Goal: Task Accomplishment & Management: Manage account settings

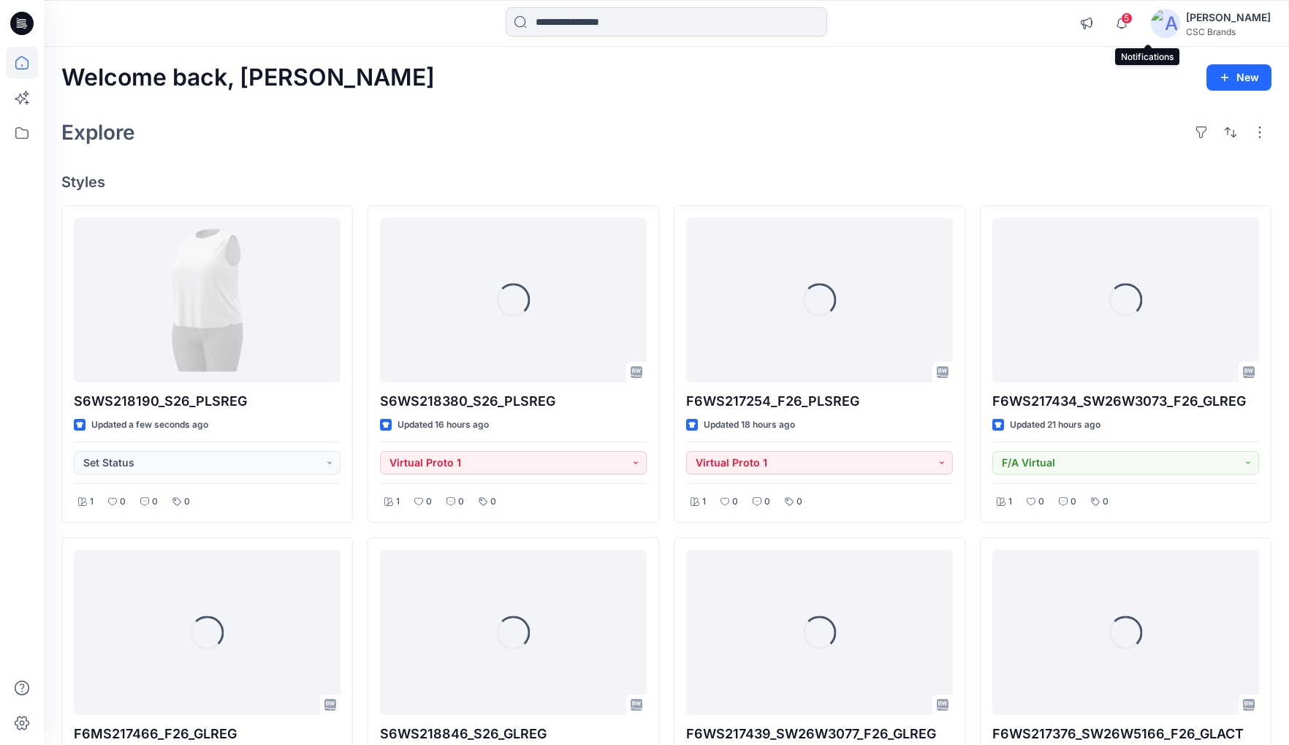
click at [1133, 20] on span "5" at bounding box center [1127, 18] width 12 height 12
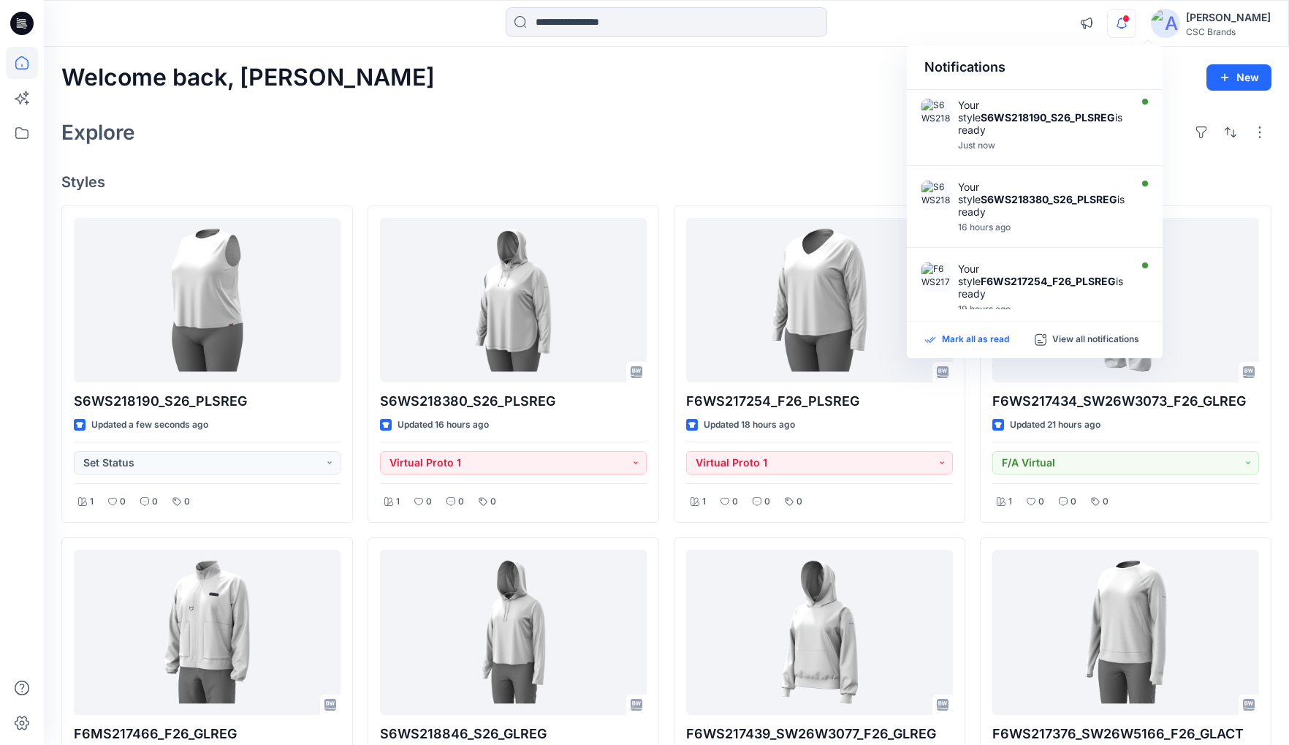
click at [989, 336] on p "Mark all as read" at bounding box center [975, 339] width 67 height 13
click at [1136, 24] on icon "button" at bounding box center [1122, 23] width 28 height 29
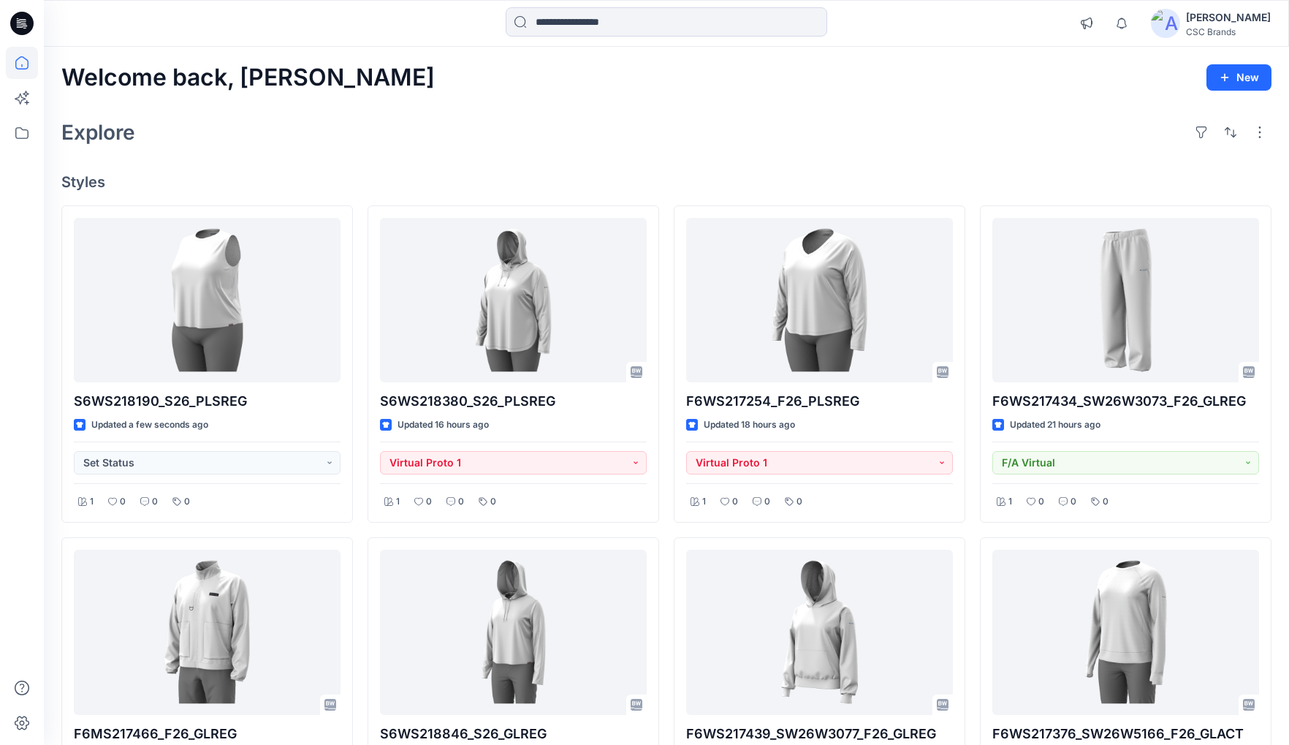
click at [767, 94] on div "Welcome back, Mijan New Explore Styles S6WS218190_S26_PLSREG Updated a few seco…" at bounding box center [666, 652] width 1245 height 1210
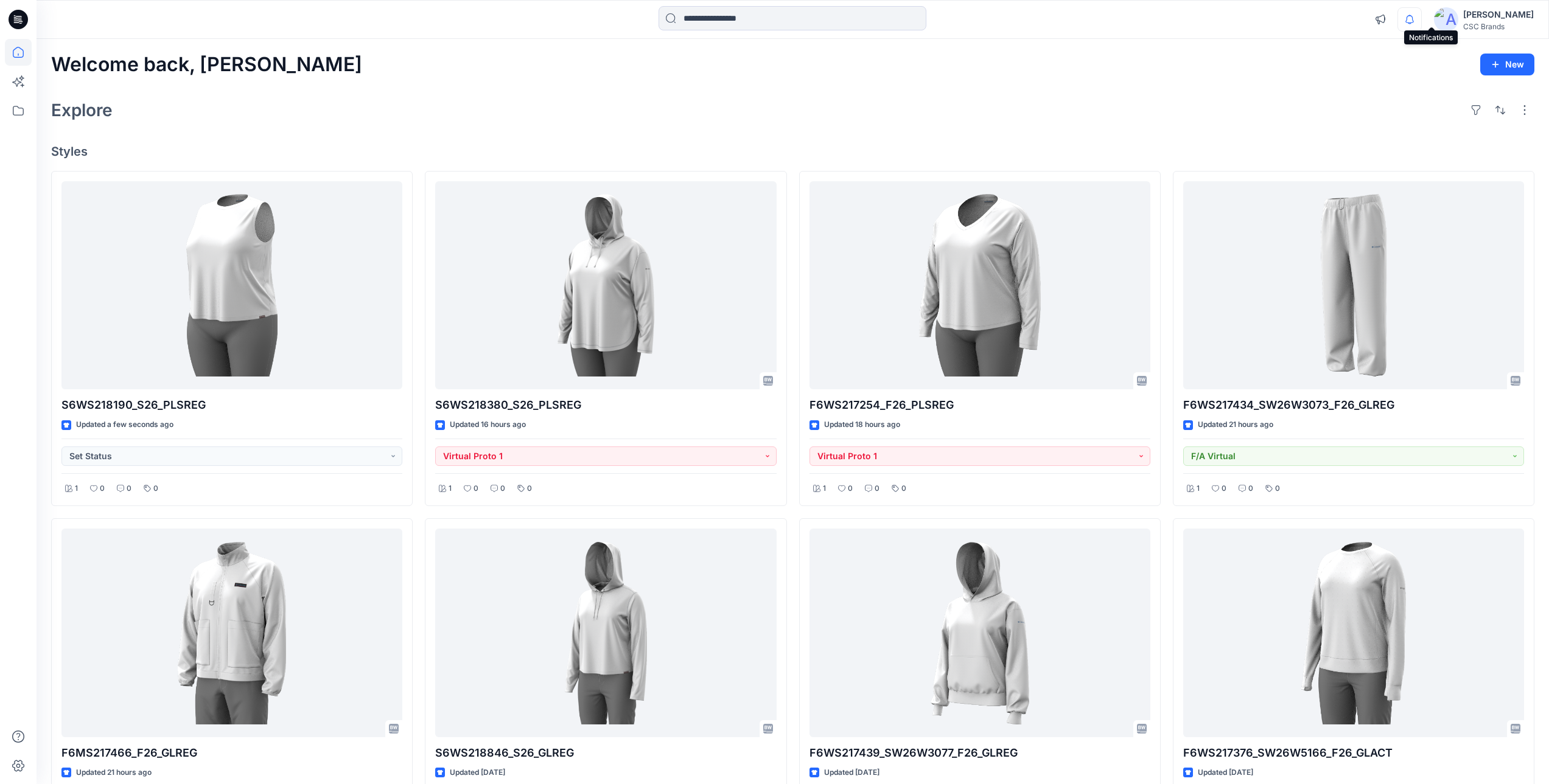
click at [1082, 10] on icon "button" at bounding box center [1409, 19] width 23 height 24
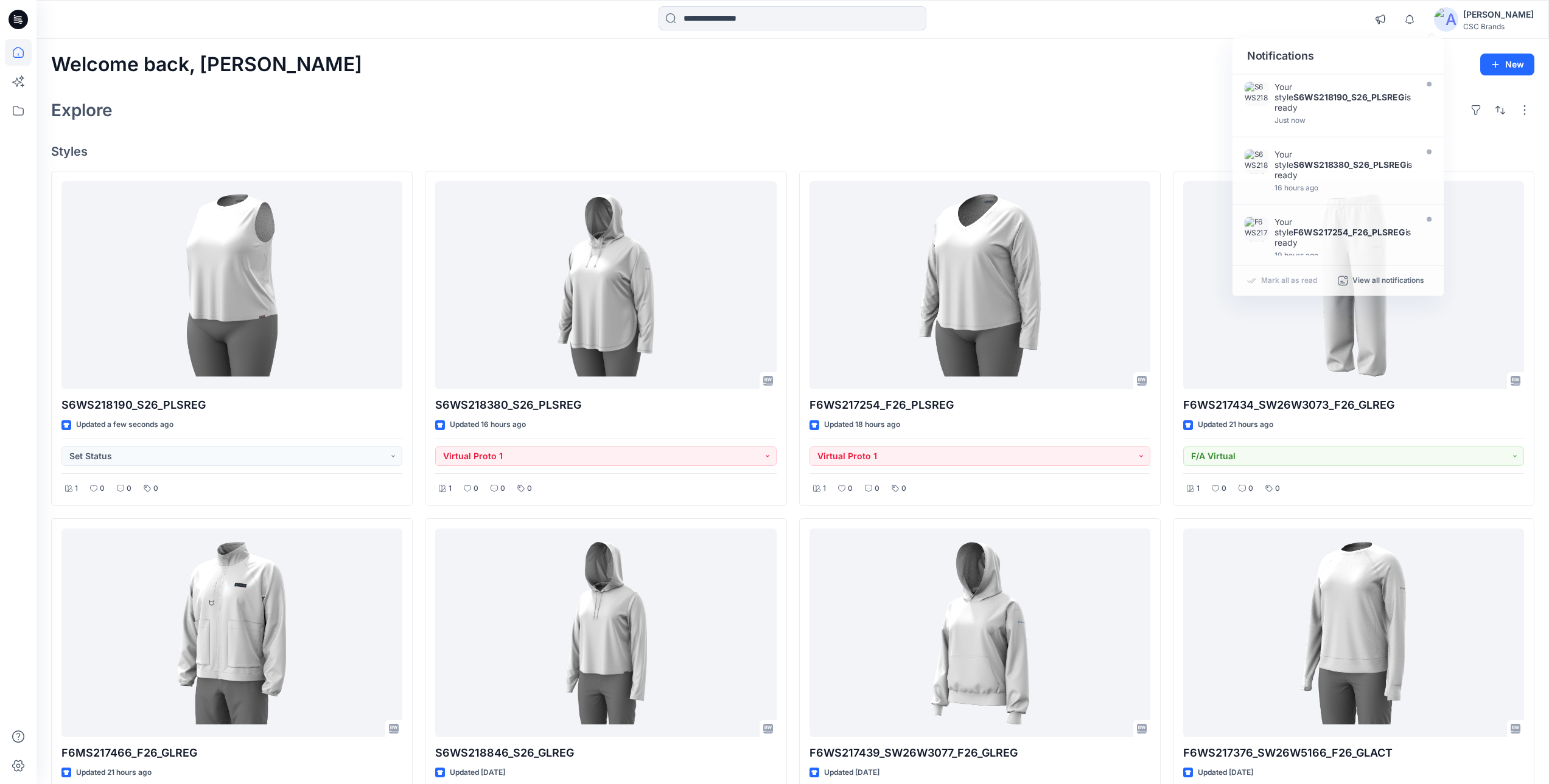
click at [1002, 121] on div "Explore" at bounding box center [792, 110] width 1483 height 29
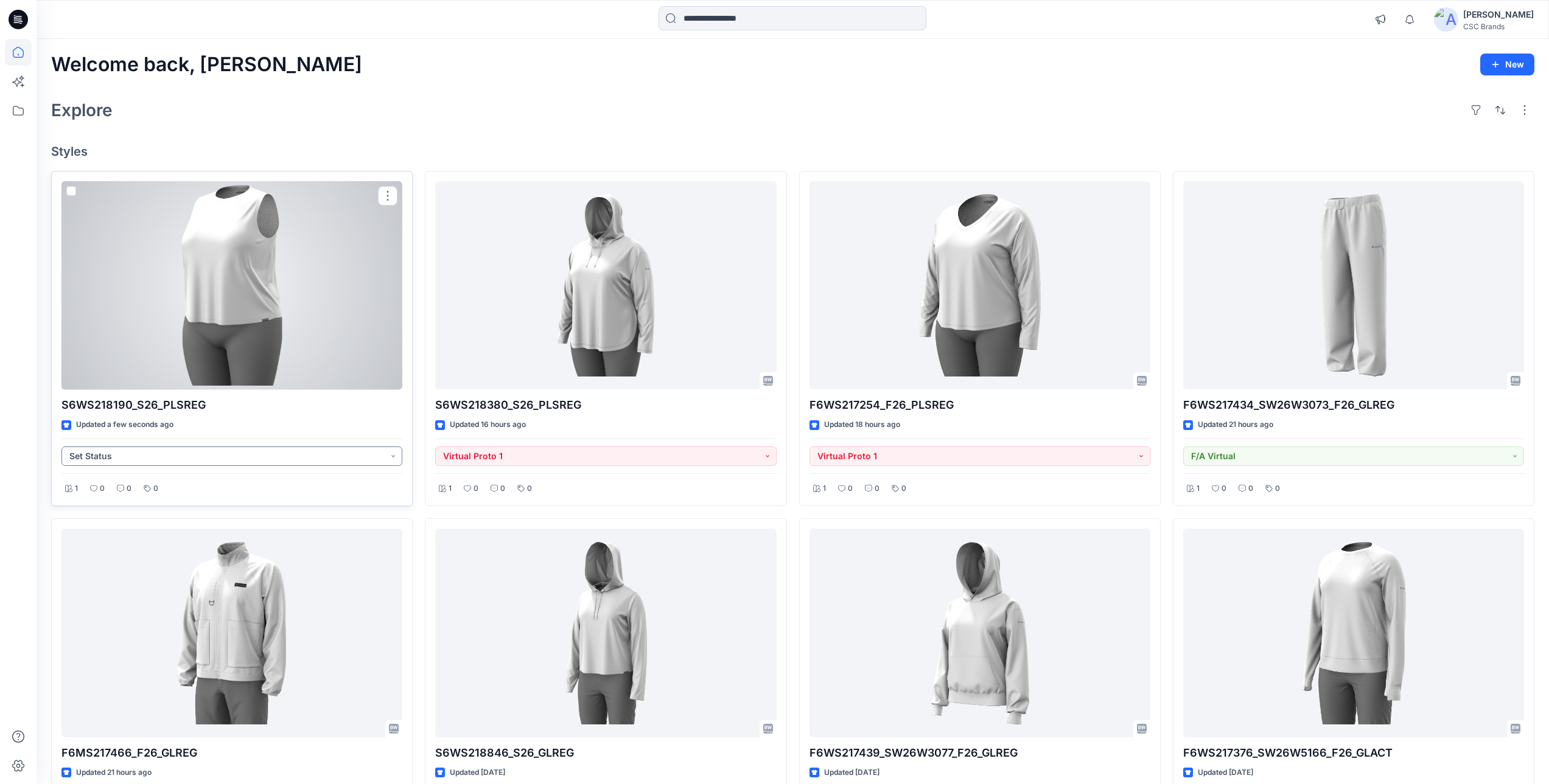
click at [166, 457] on button "Set Status" at bounding box center [232, 455] width 341 height 19
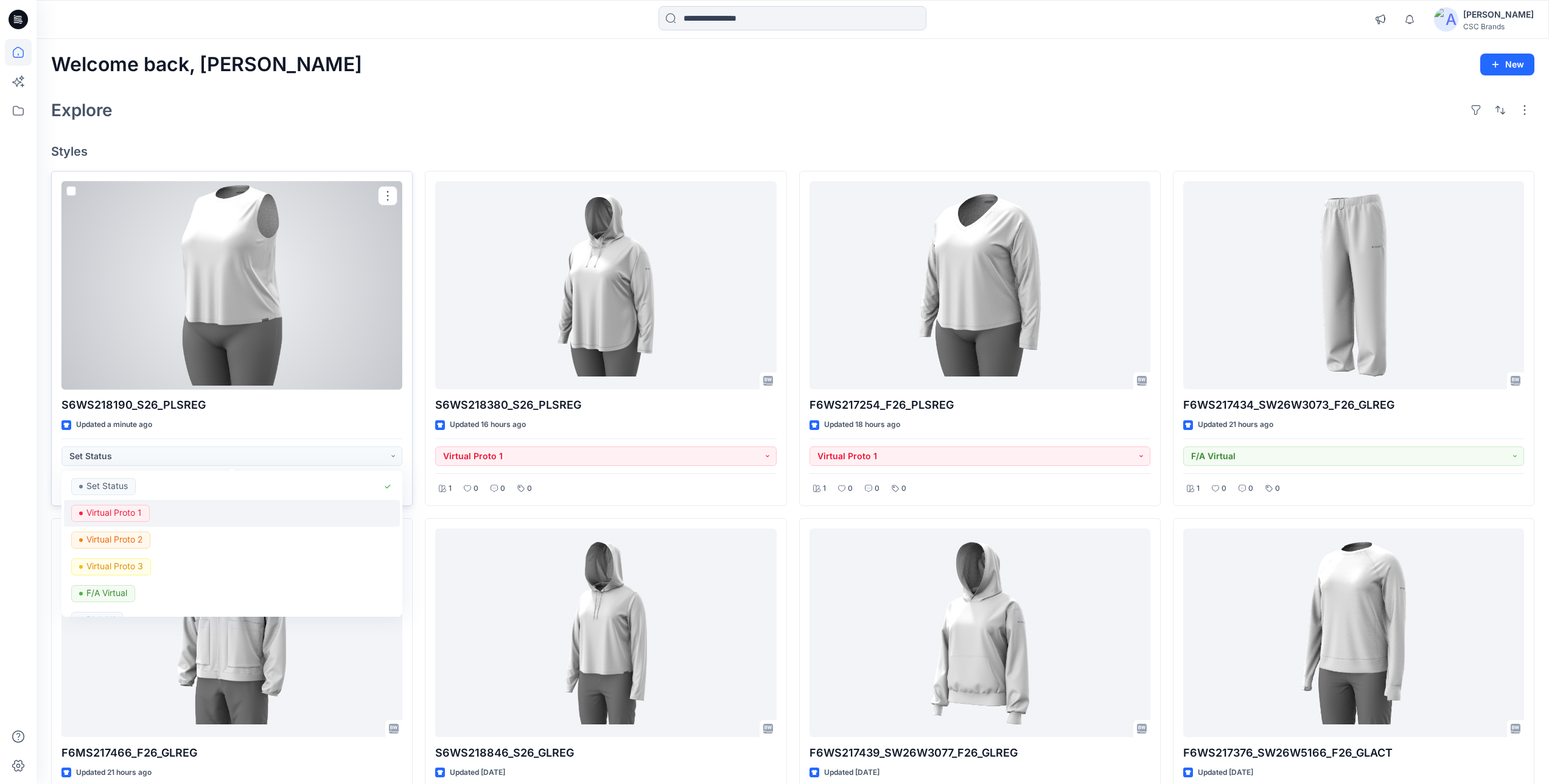
click at [127, 515] on p "Virtual Proto 1" at bounding box center [114, 512] width 55 height 16
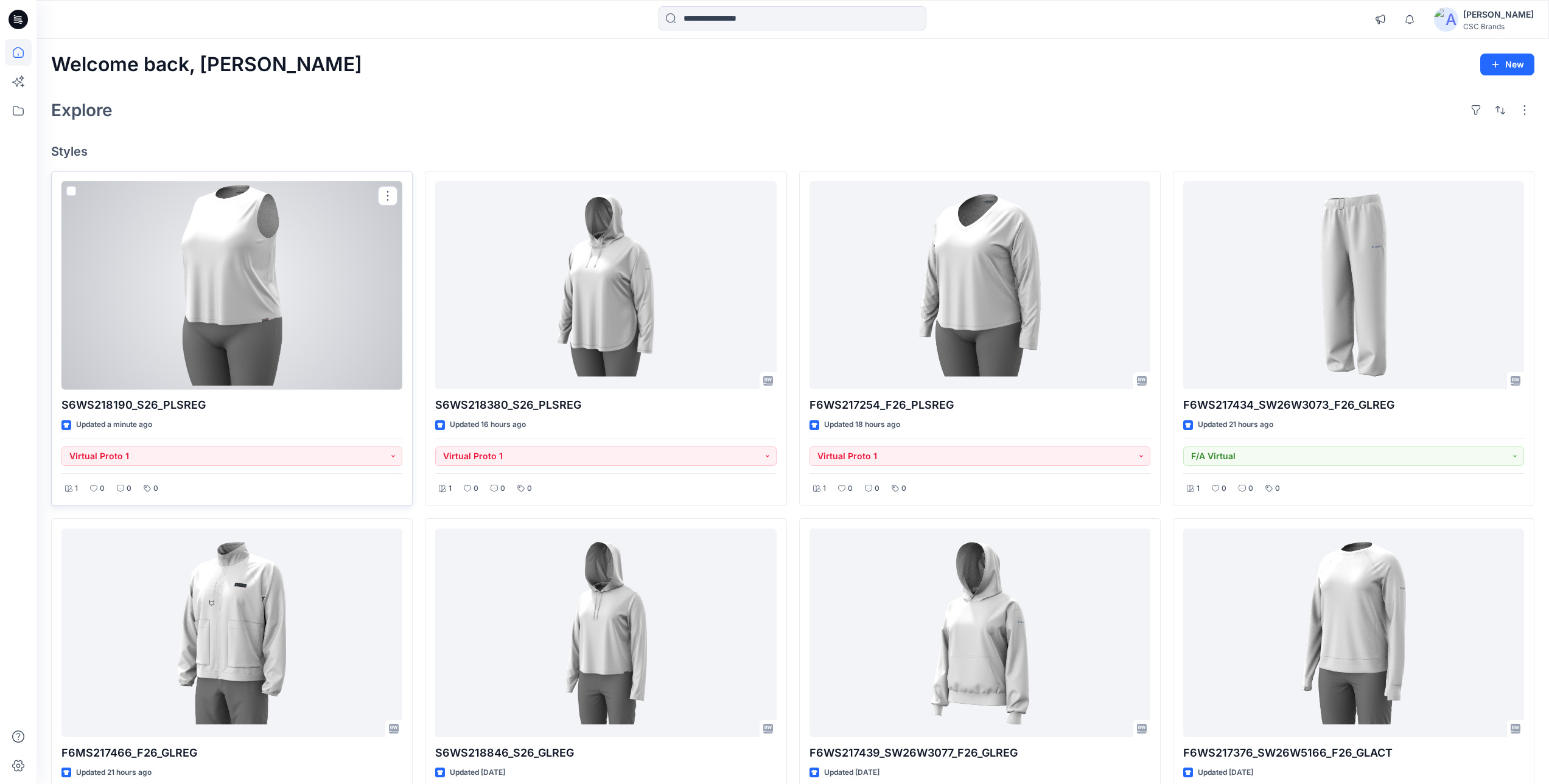
click at [273, 318] on div at bounding box center [232, 285] width 341 height 209
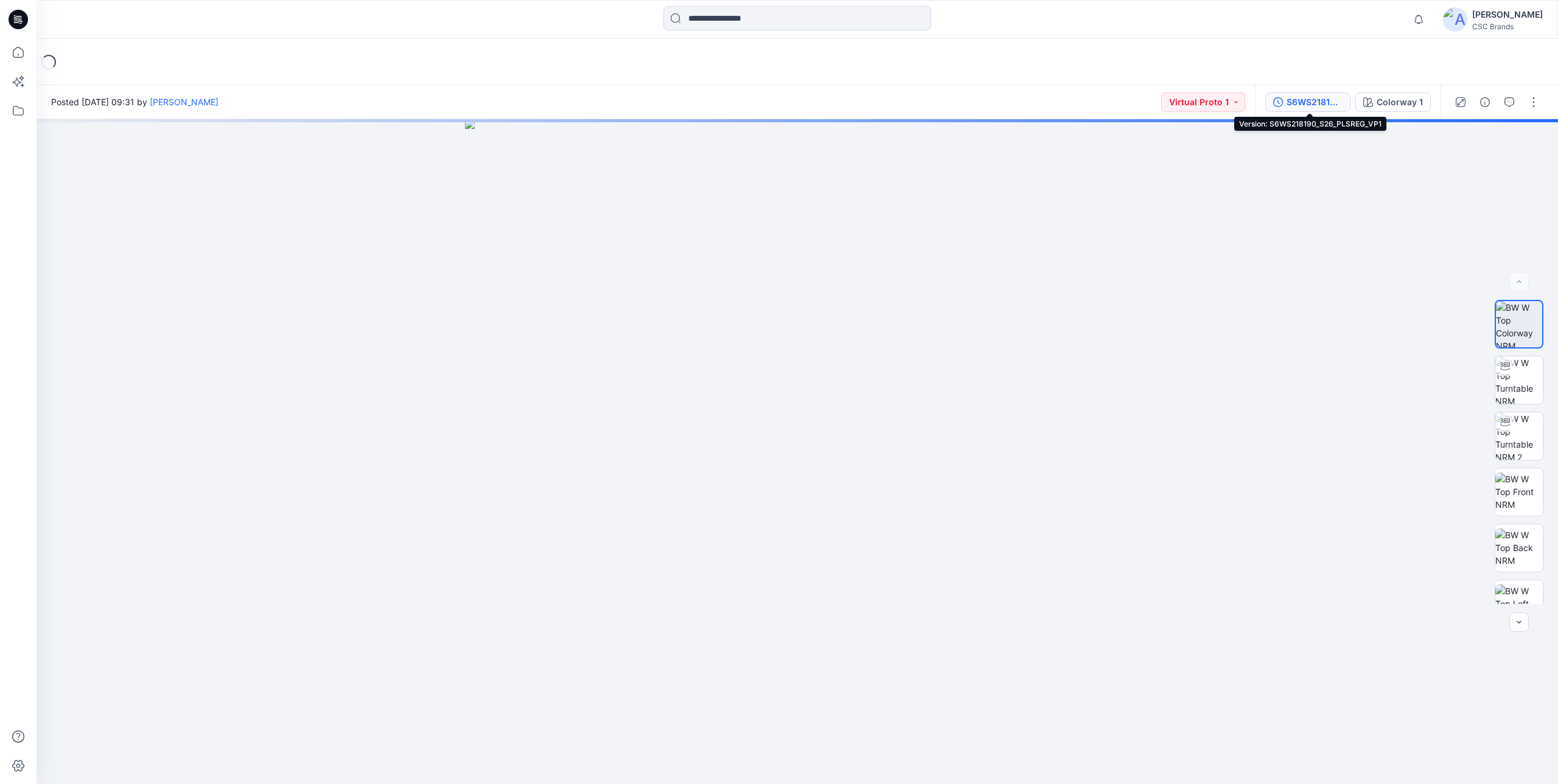
click at [1082, 105] on div "S6WS218190_S26_PLSREG_VP1" at bounding box center [1314, 102] width 56 height 13
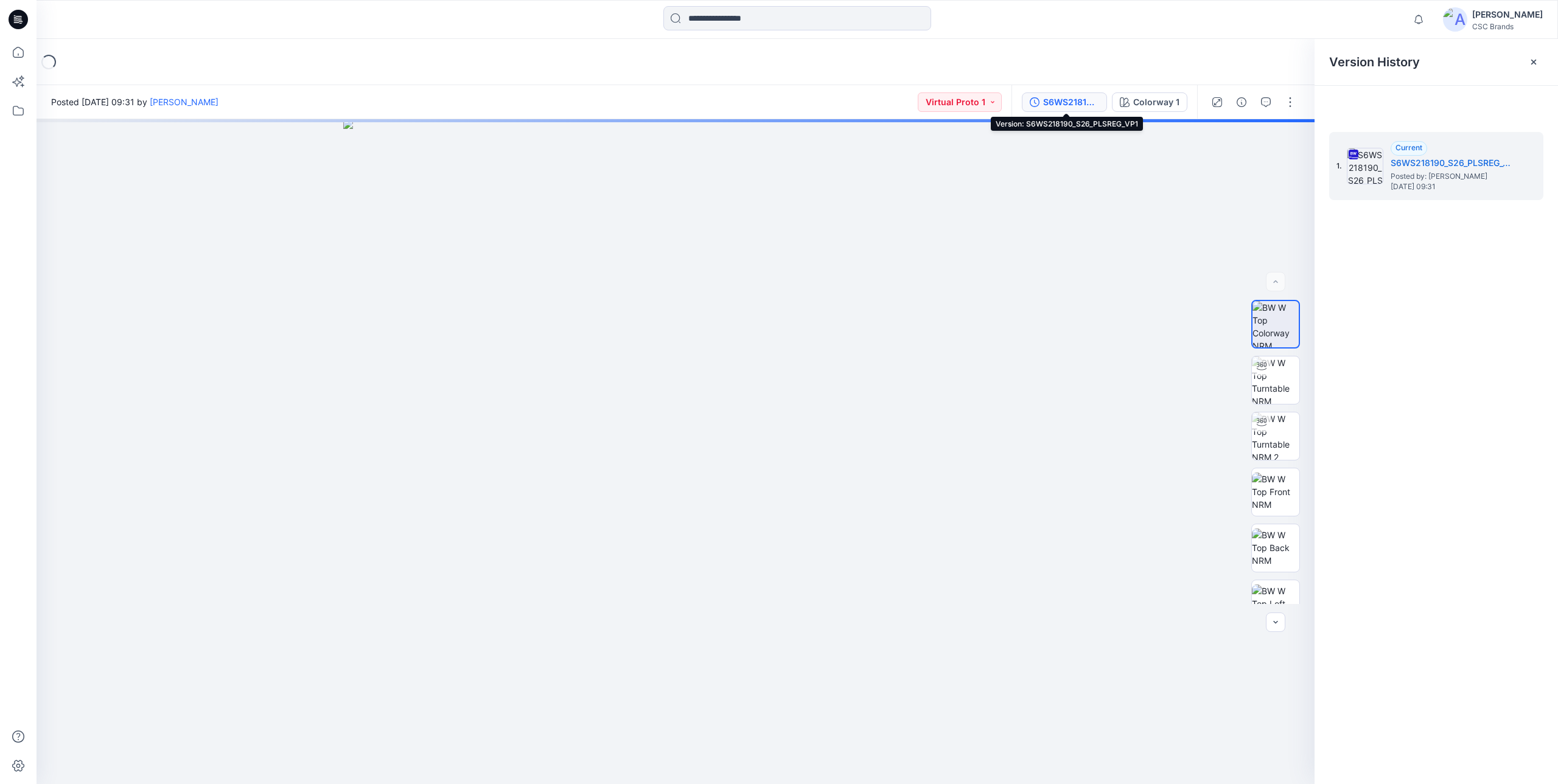
drag, startPoint x: 1065, startPoint y: 98, endPoint x: 1045, endPoint y: 102, distance: 20.4
click at [1065, 98] on div "S6WS218190_S26_PLSREG_VP1" at bounding box center [1070, 102] width 56 height 13
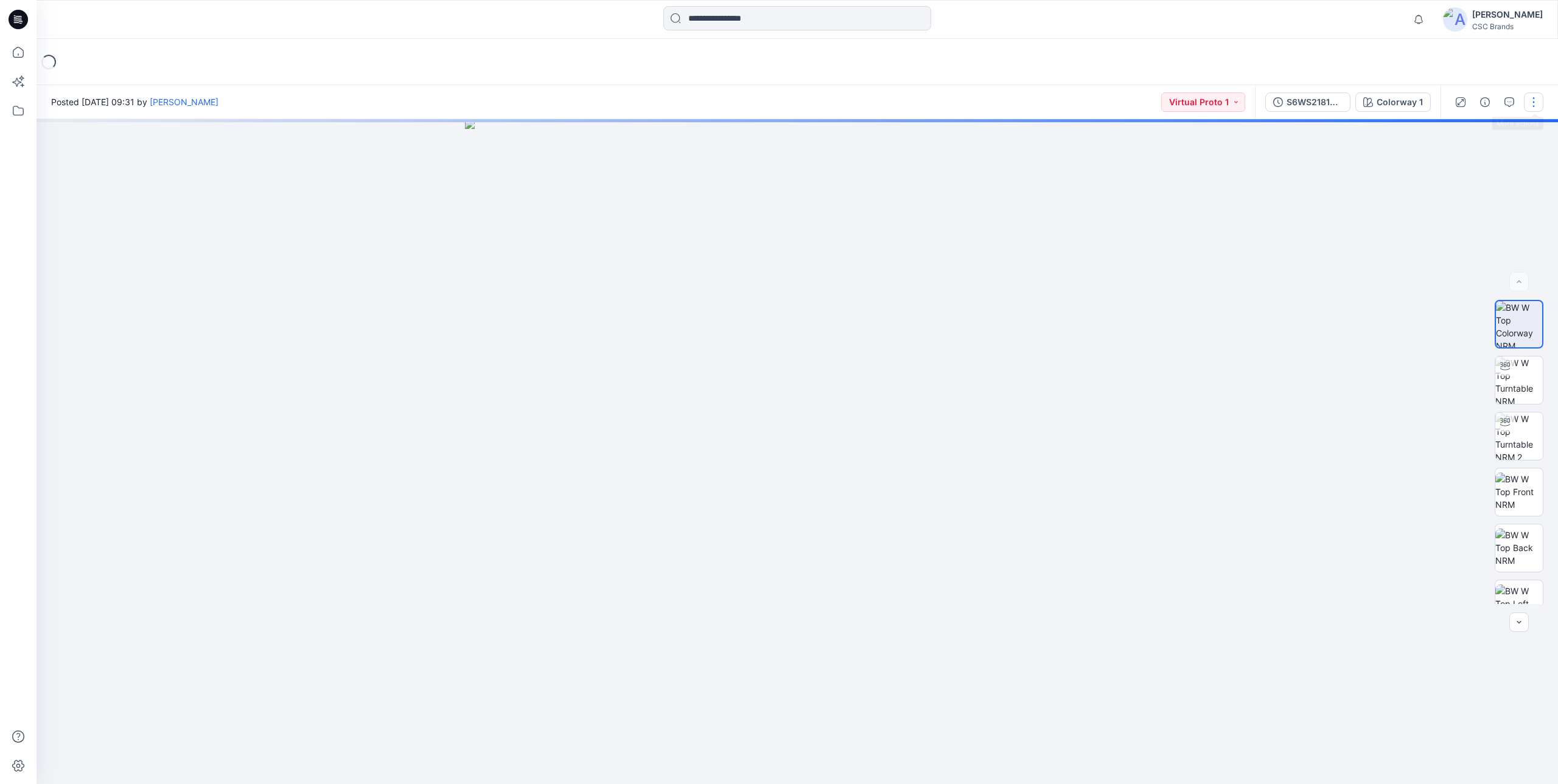
click at [1082, 105] on button "button" at bounding box center [1533, 102] width 19 height 19
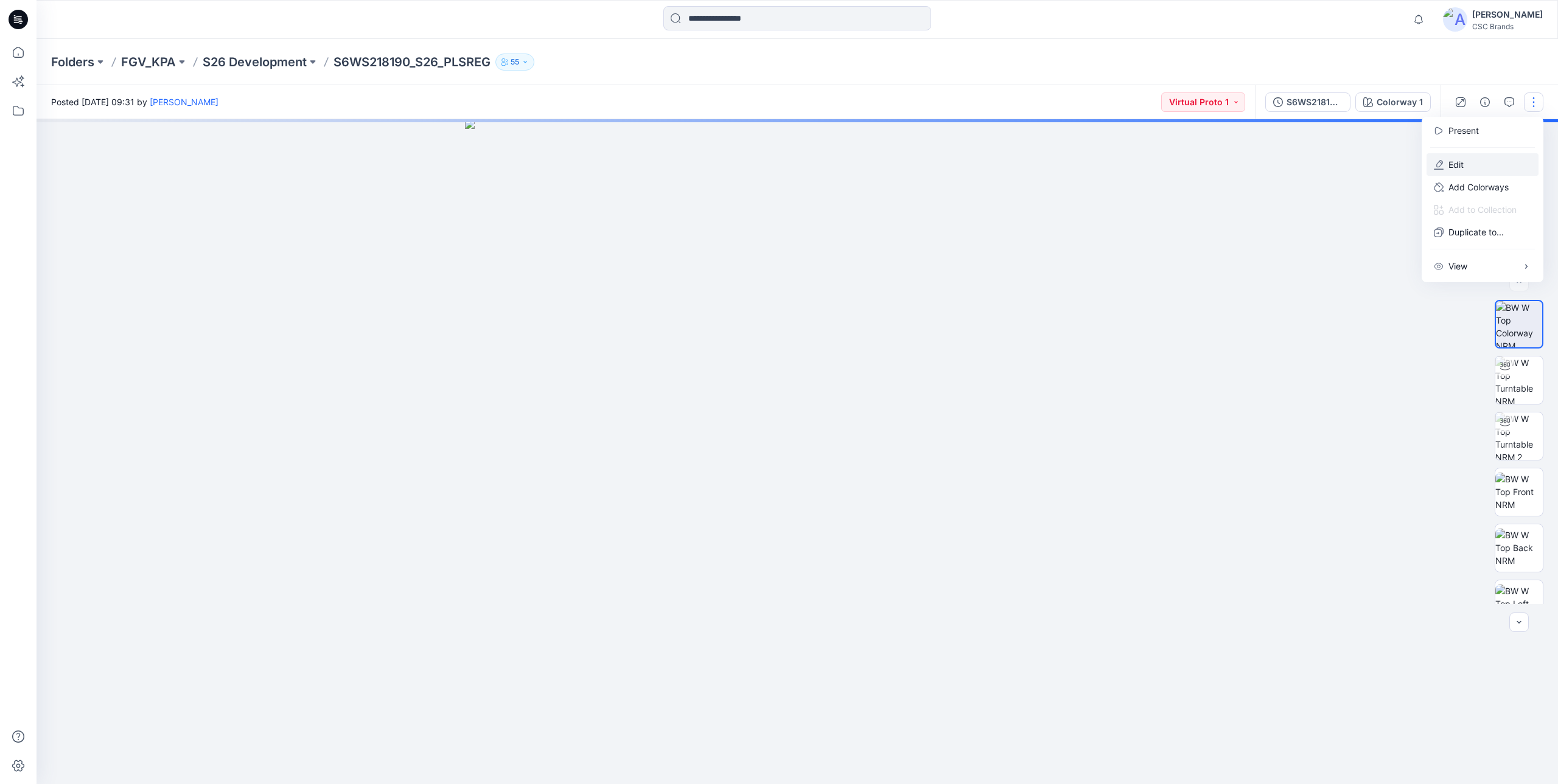
click at [1082, 160] on button "Edit" at bounding box center [1482, 164] width 112 height 22
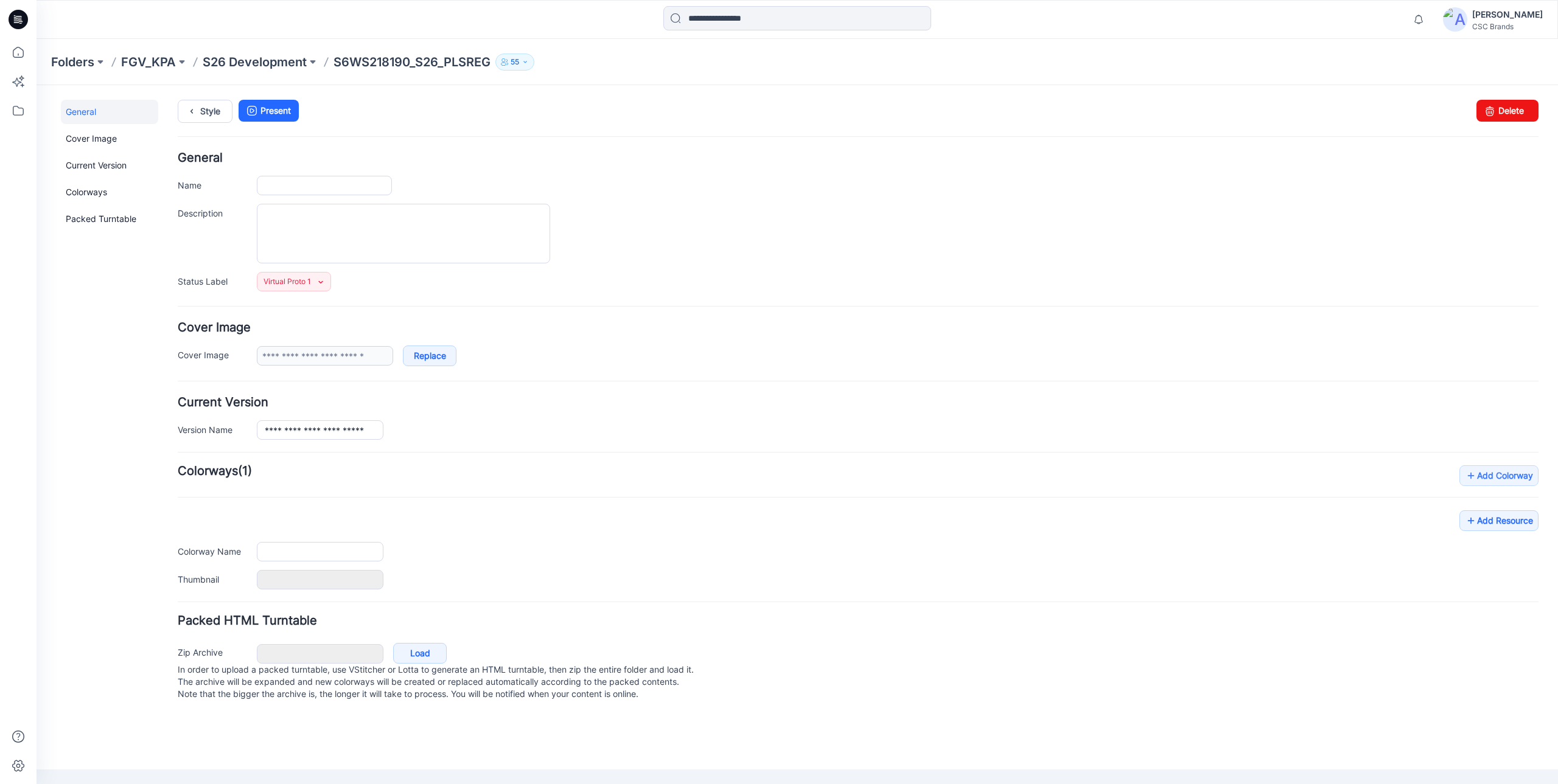
type input "**********"
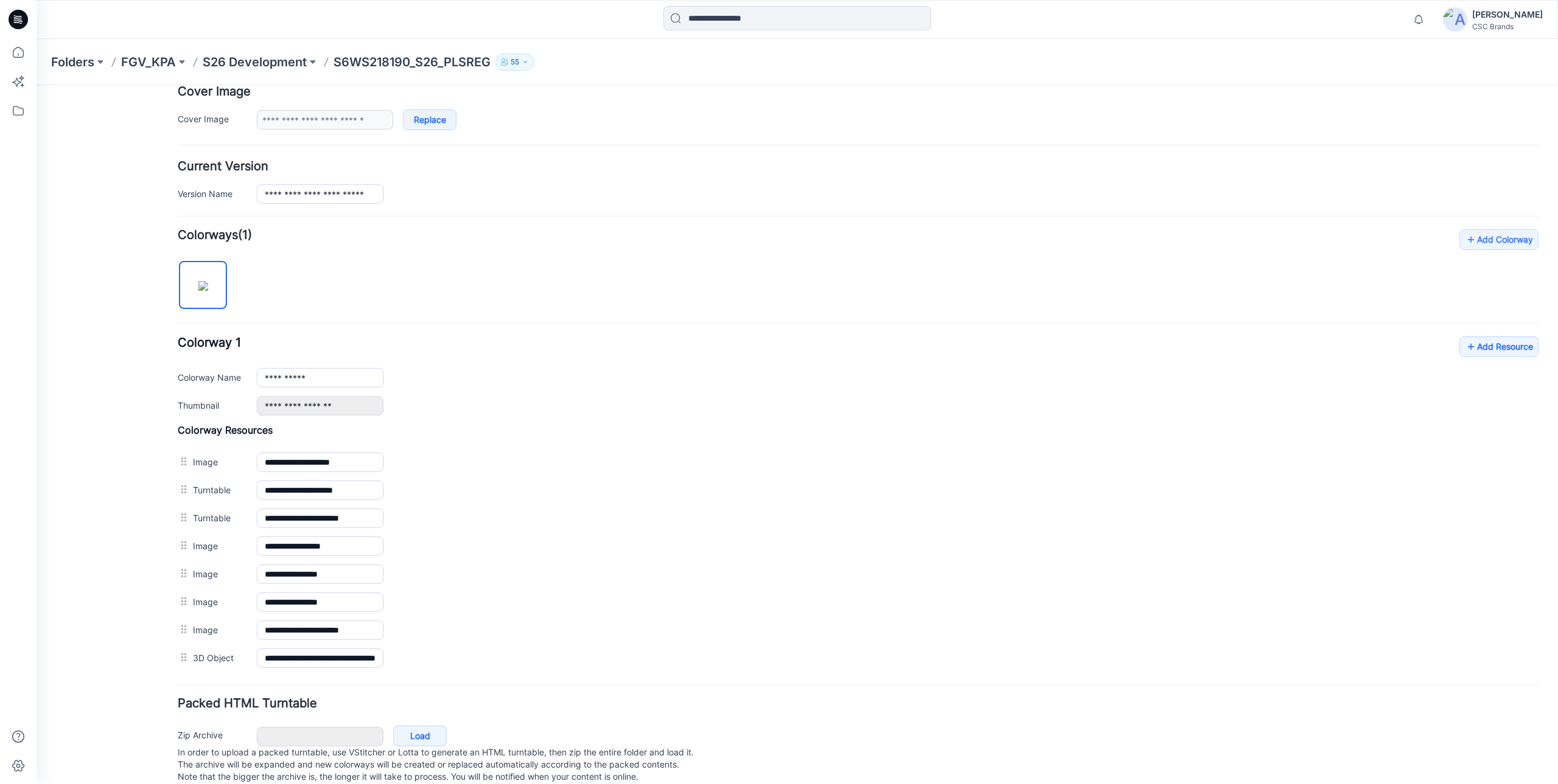
scroll to position [263, 0]
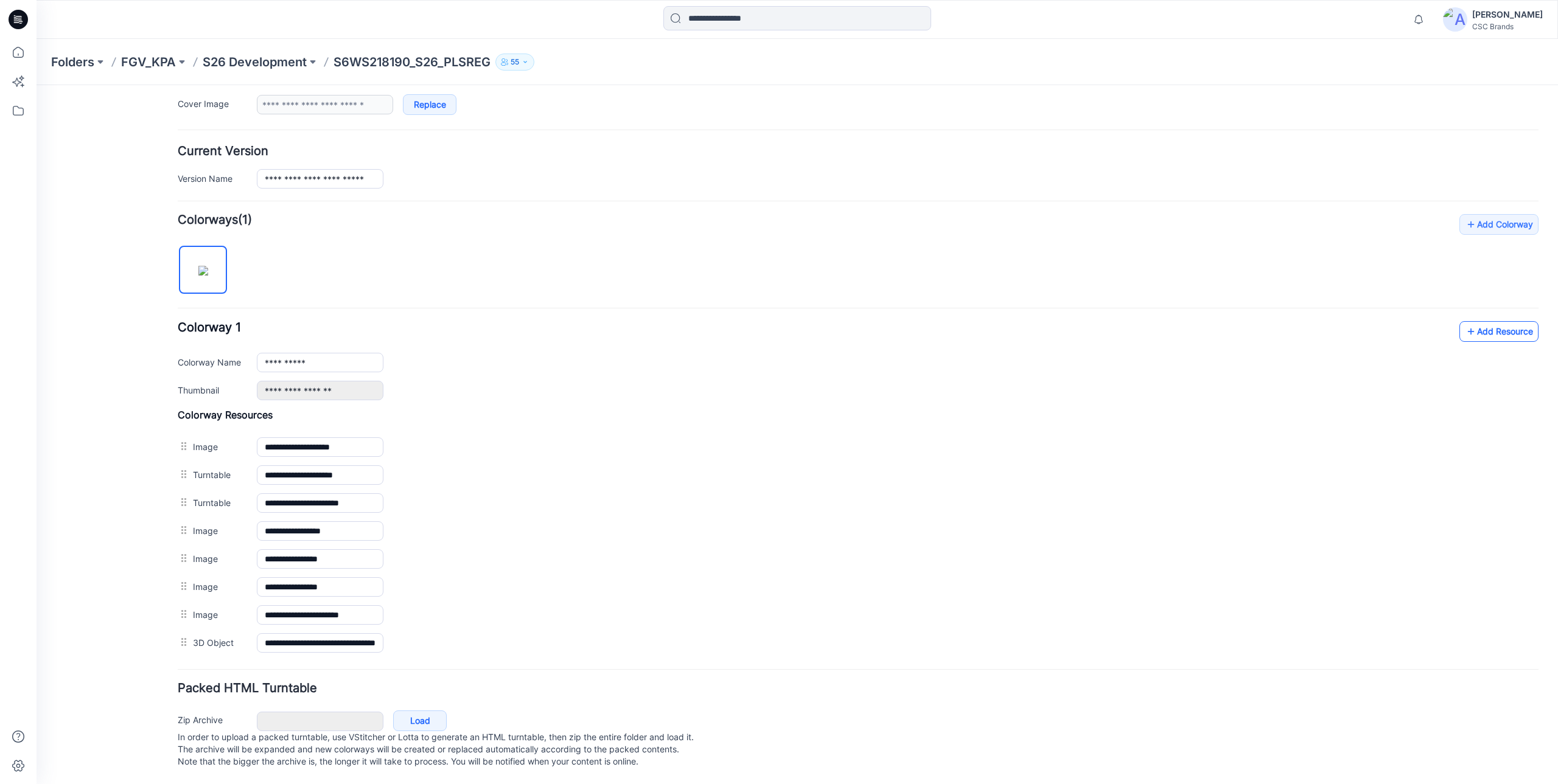
click at [1499, 321] on link "Add Resource" at bounding box center [1498, 331] width 79 height 21
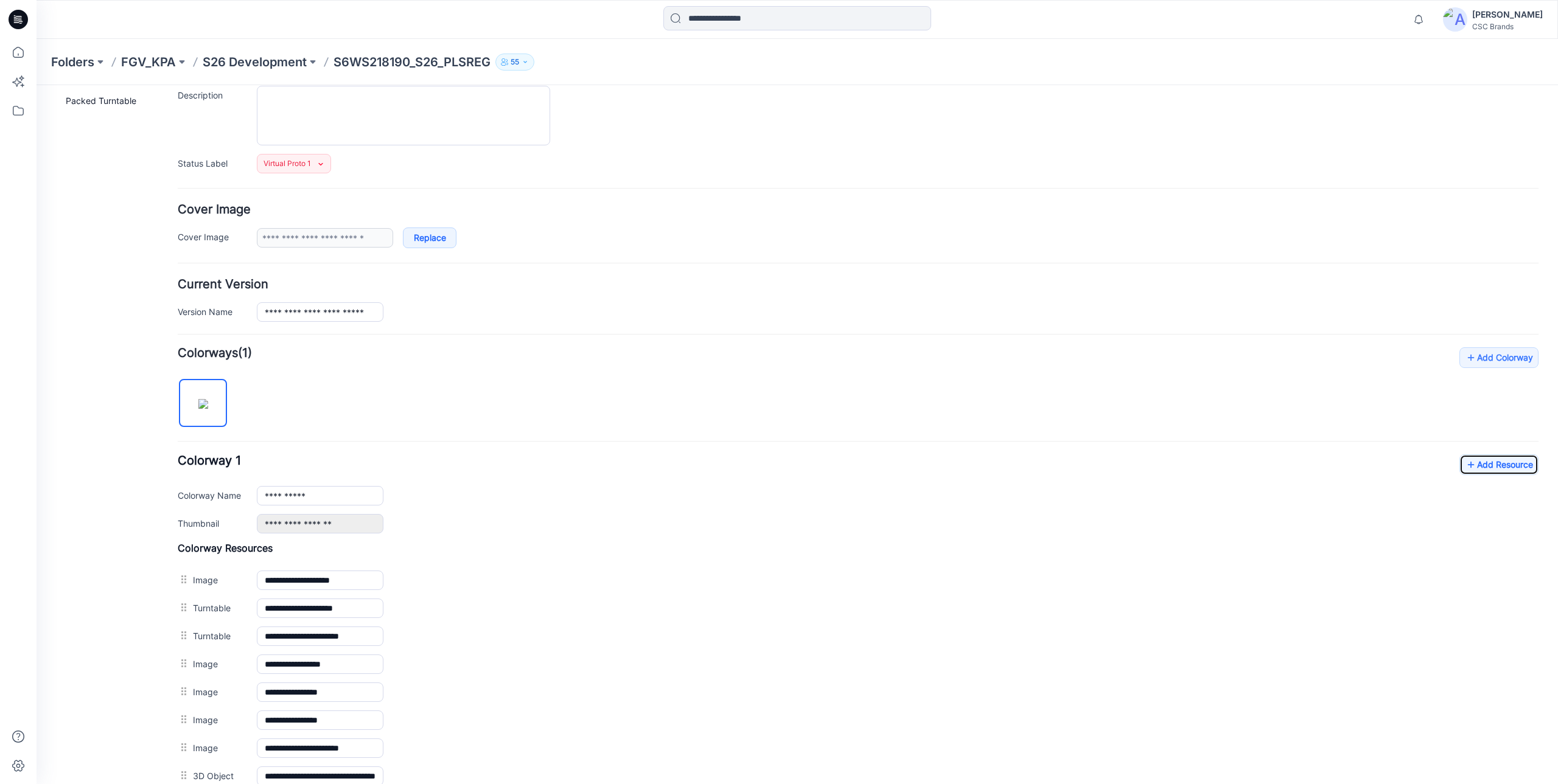
scroll to position [0, 0]
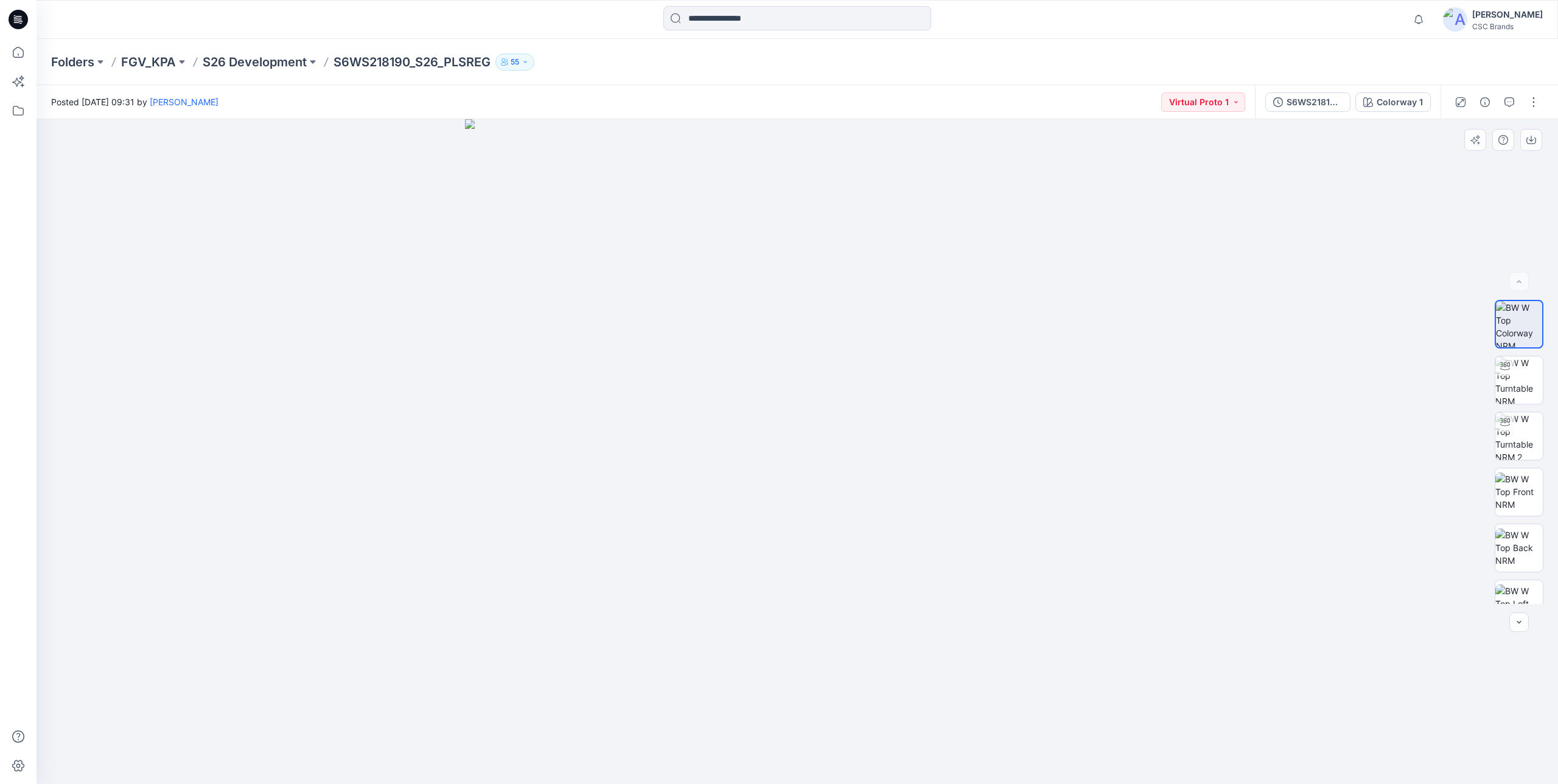
drag, startPoint x: 983, startPoint y: 488, endPoint x: 626, endPoint y: 484, distance: 357.0
click at [582, 478] on img at bounding box center [797, 451] width 665 height 665
drag, startPoint x: 792, startPoint y: 518, endPoint x: 1418, endPoint y: 564, distance: 627.7
click at [1379, 564] on div at bounding box center [797, 451] width 1521 height 665
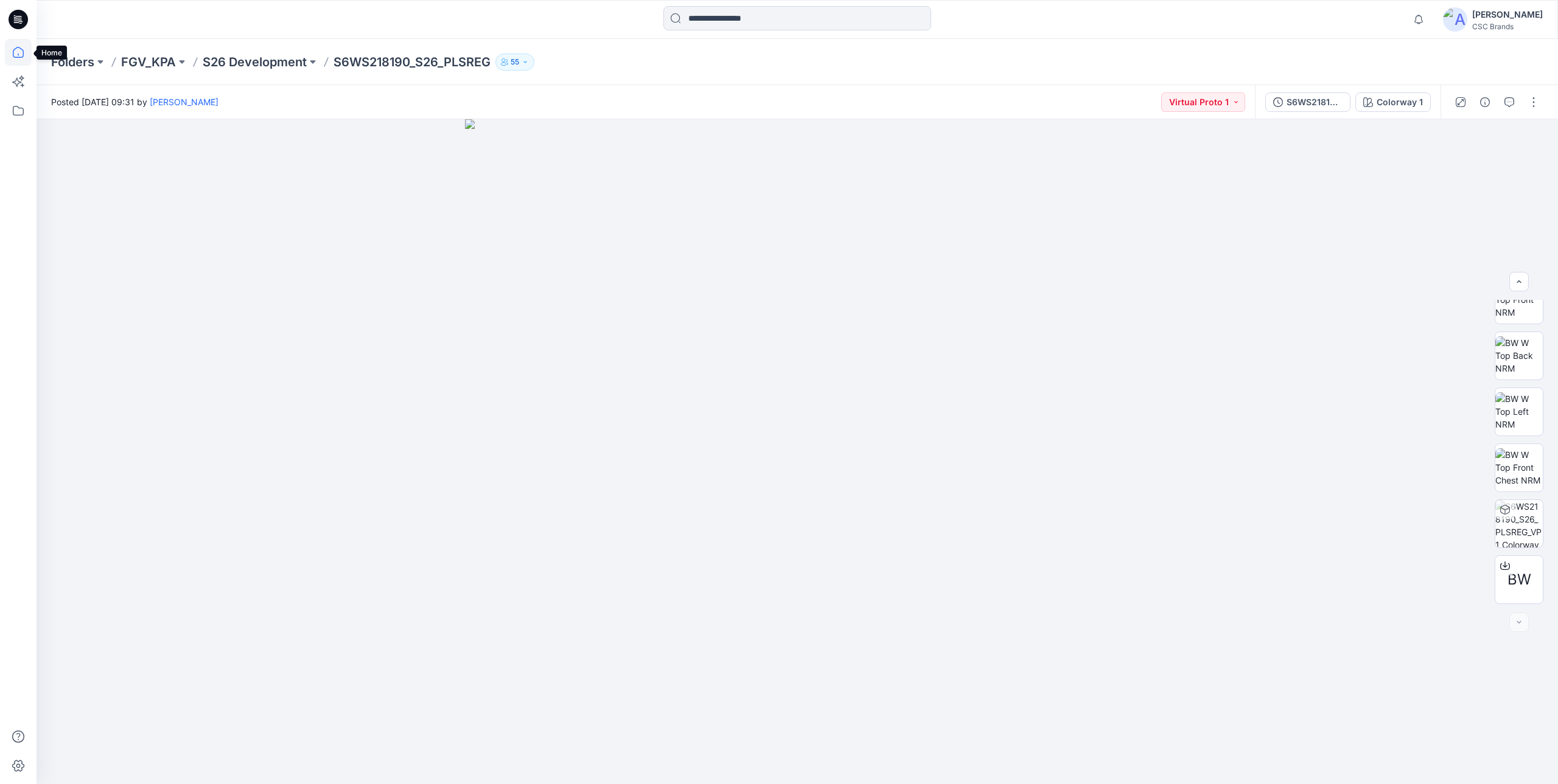
click at [19, 57] on icon at bounding box center [17, 52] width 11 height 11
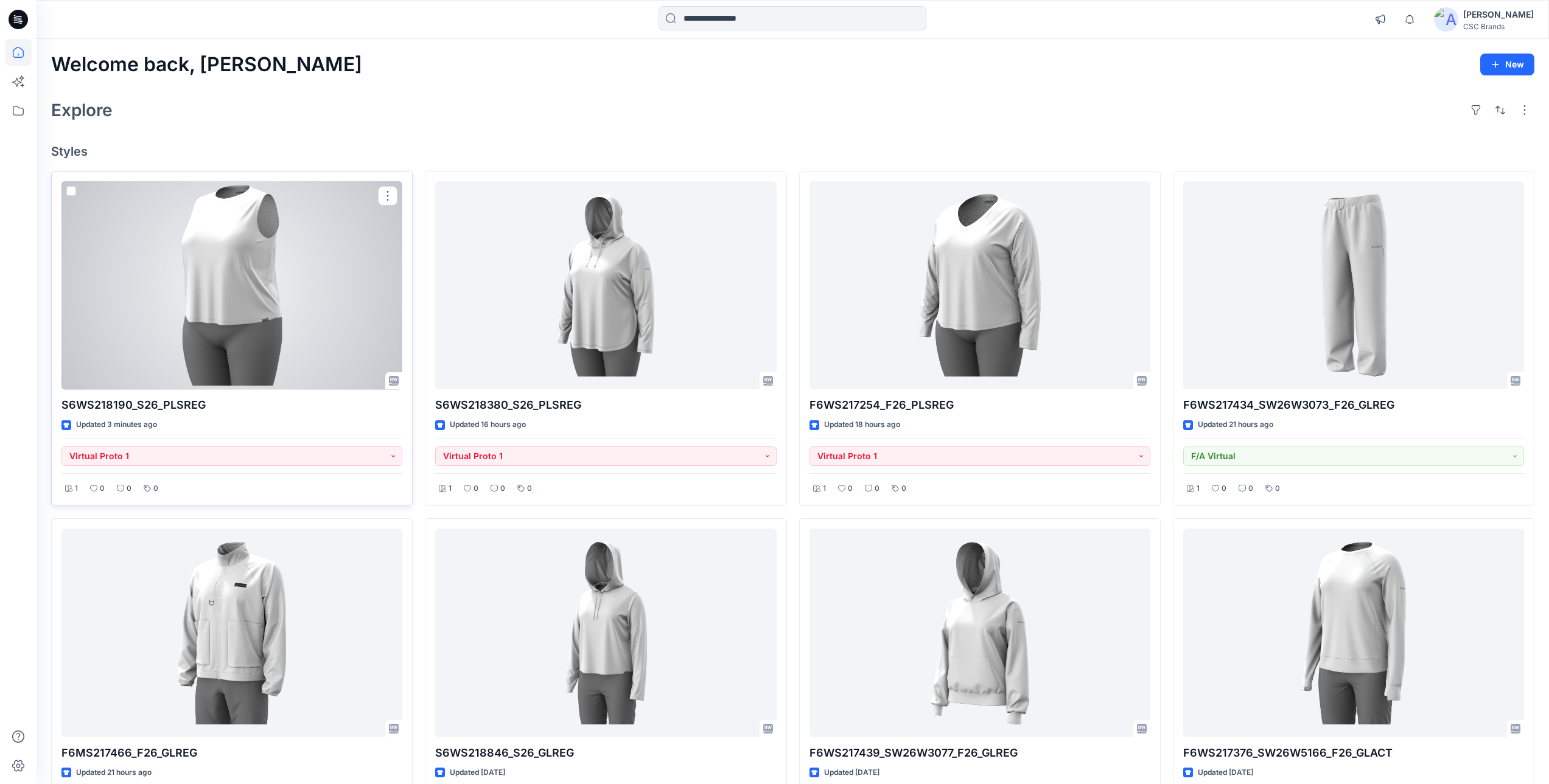
click at [251, 333] on div at bounding box center [232, 285] width 341 height 209
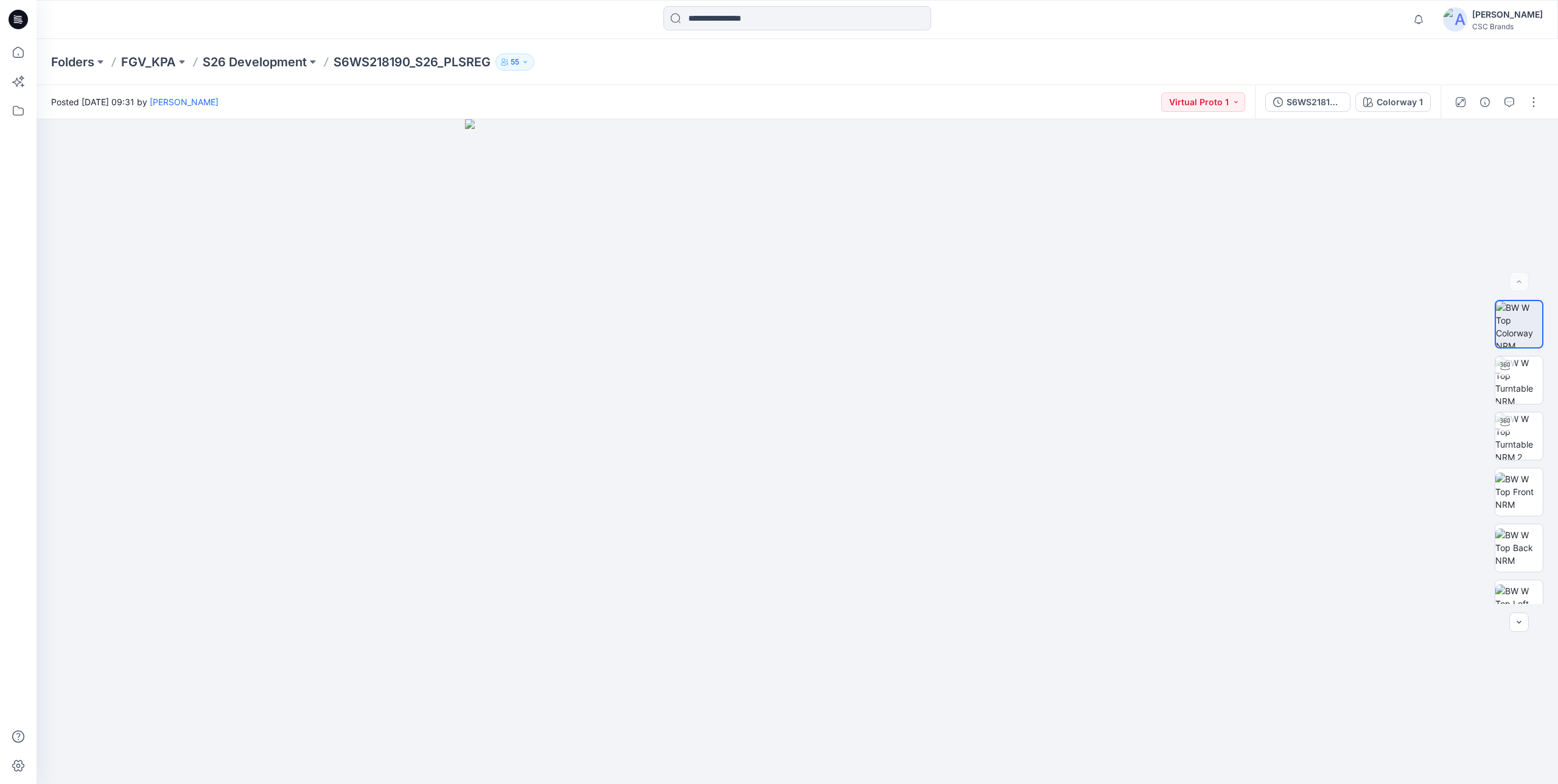
click at [1467, 20] on img at bounding box center [1455, 19] width 24 height 24
click at [1420, 114] on div "Profile" at bounding box center [1451, 114] width 177 height 23
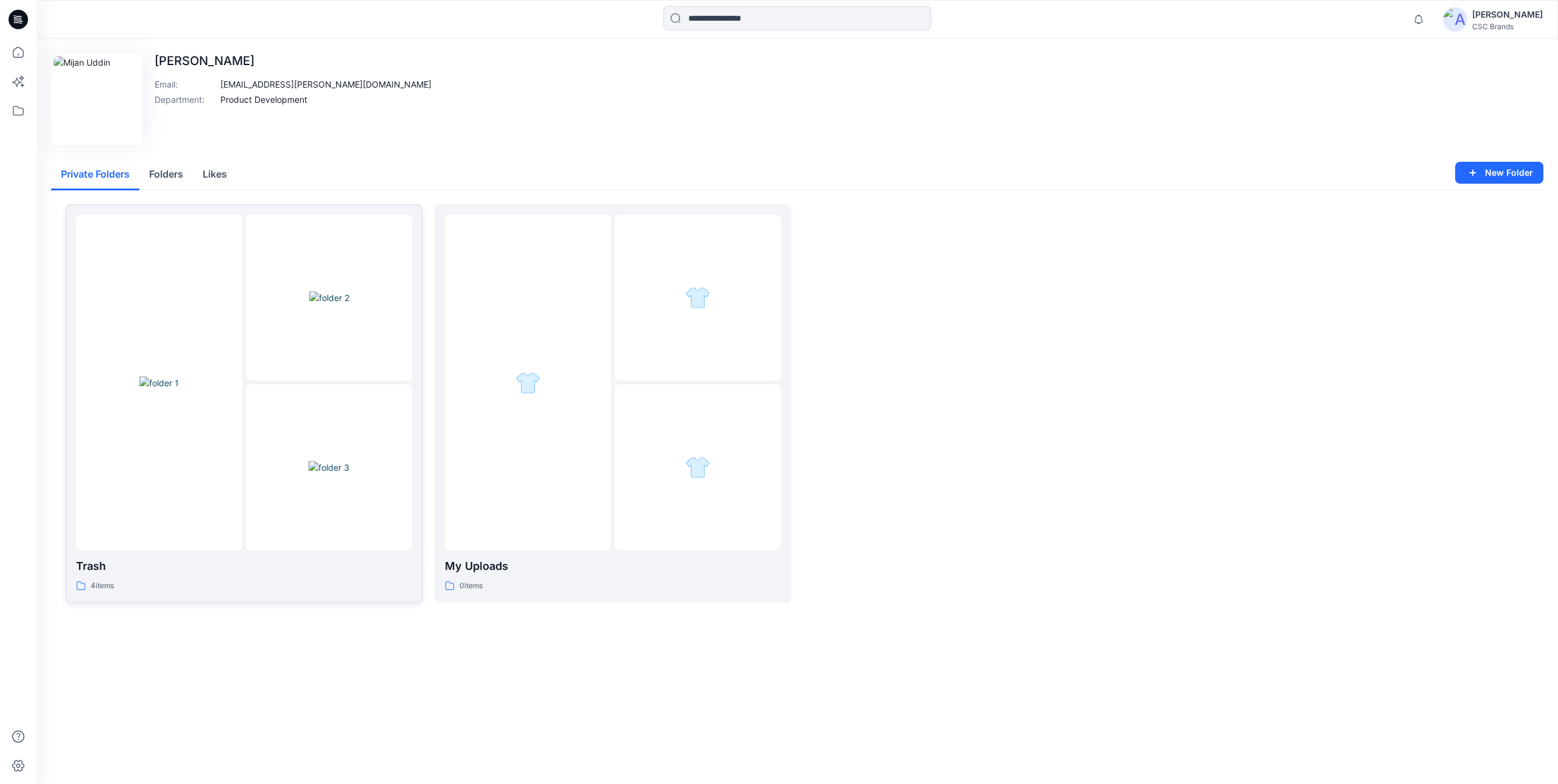
click at [319, 410] on div at bounding box center [328, 467] width 166 height 166
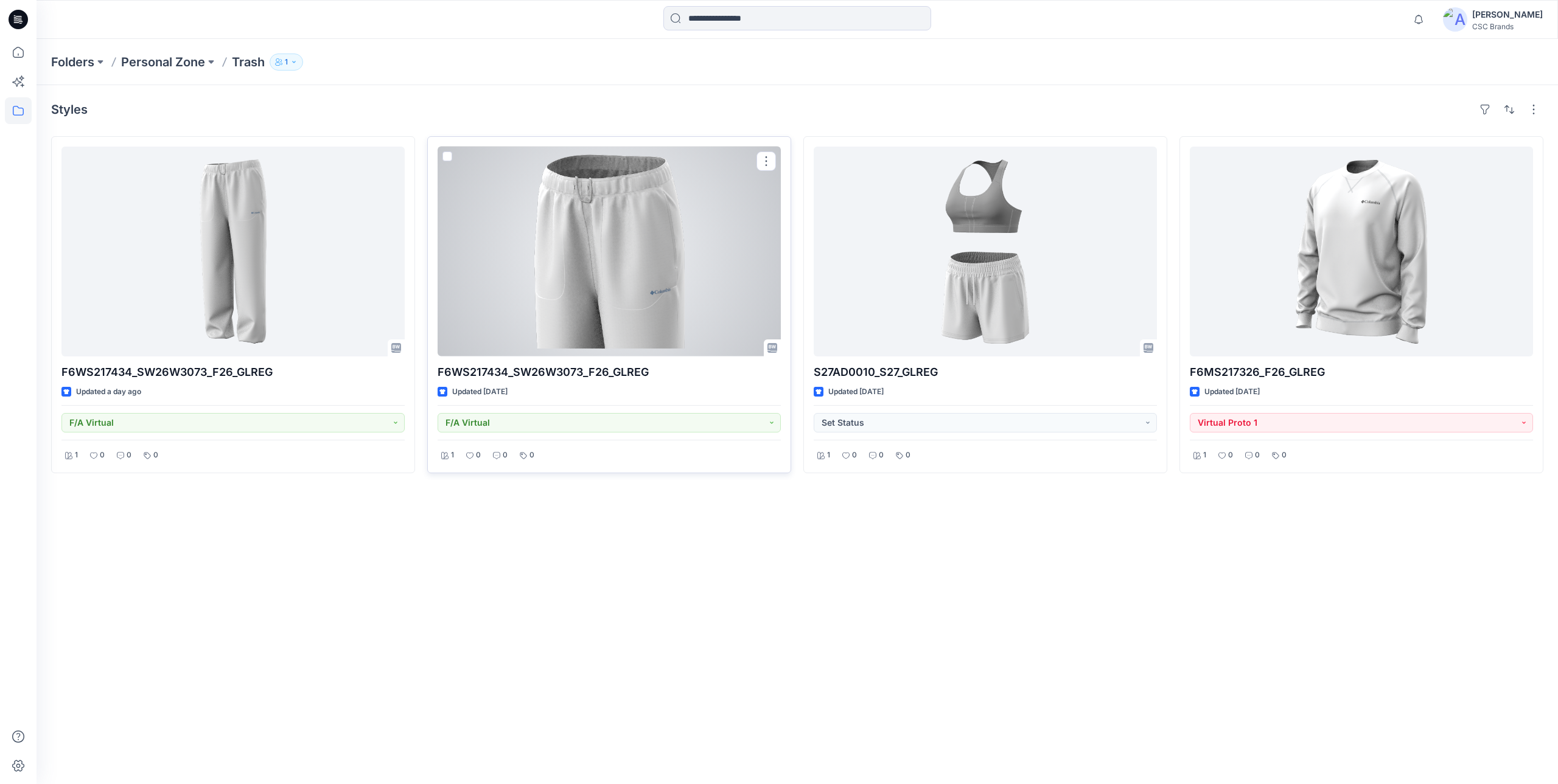
click at [620, 284] on div at bounding box center [609, 251] width 343 height 210
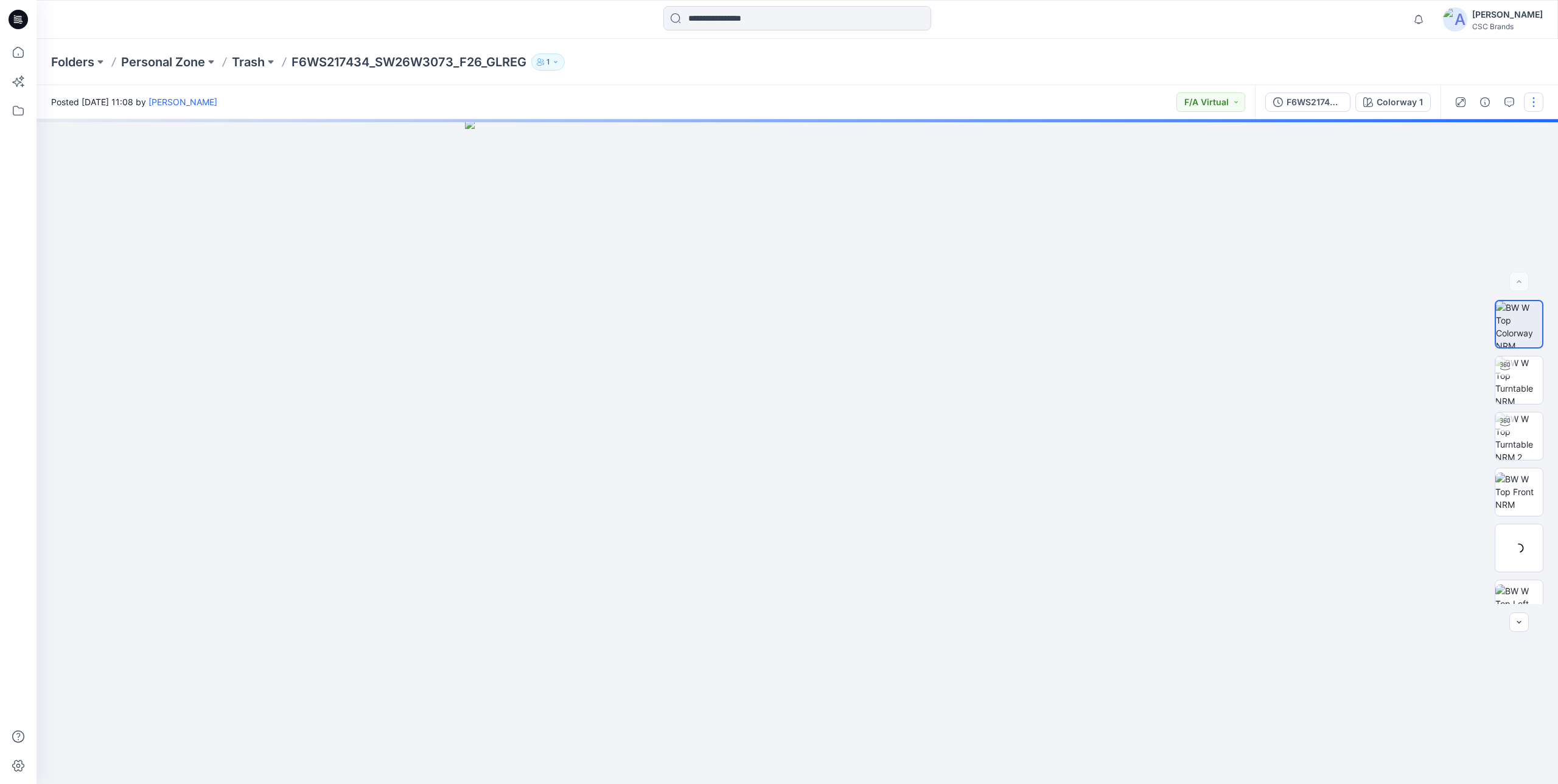
click at [1531, 105] on button "button" at bounding box center [1533, 102] width 19 height 19
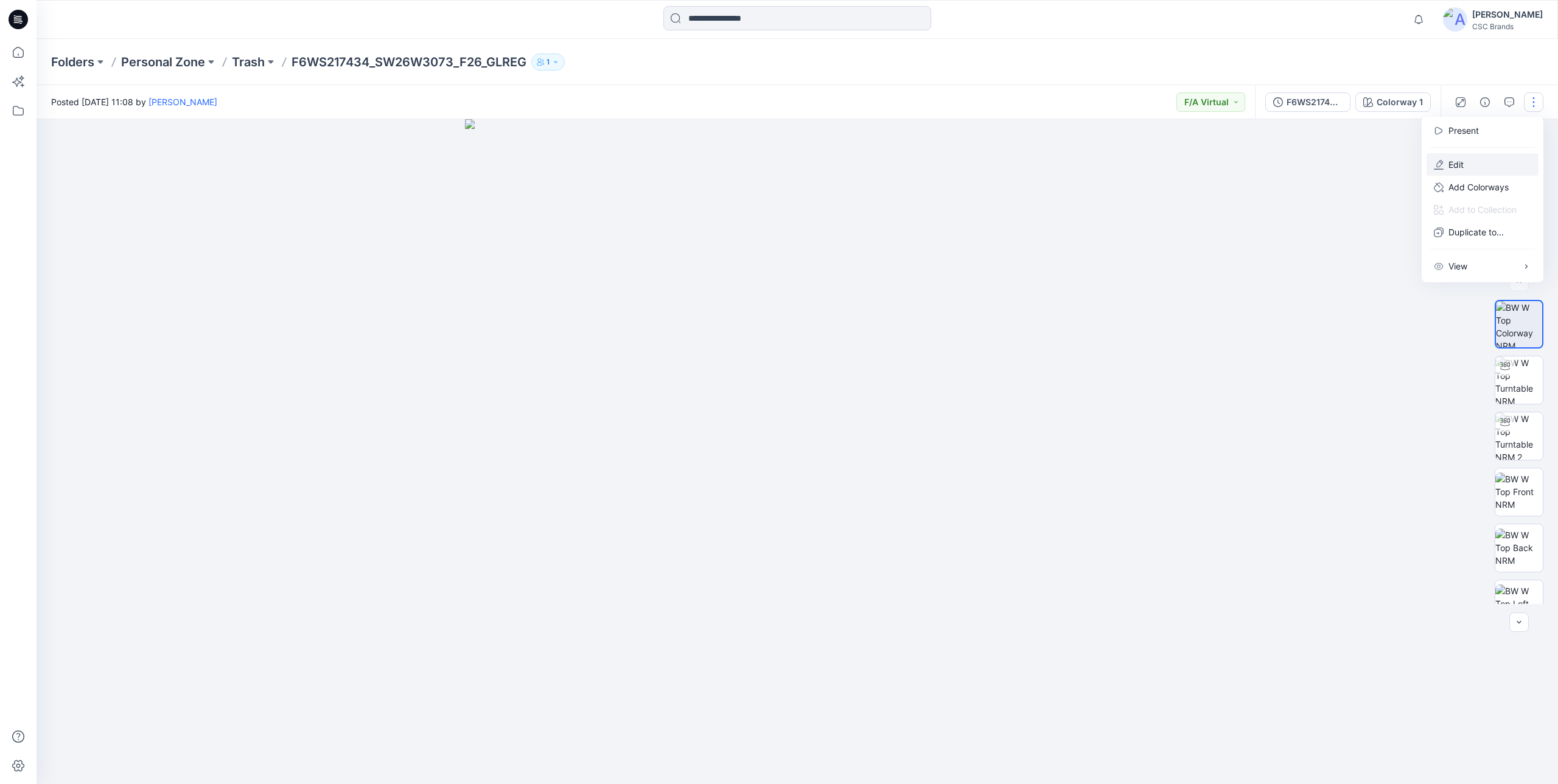
click at [1466, 163] on button "Edit" at bounding box center [1482, 164] width 112 height 22
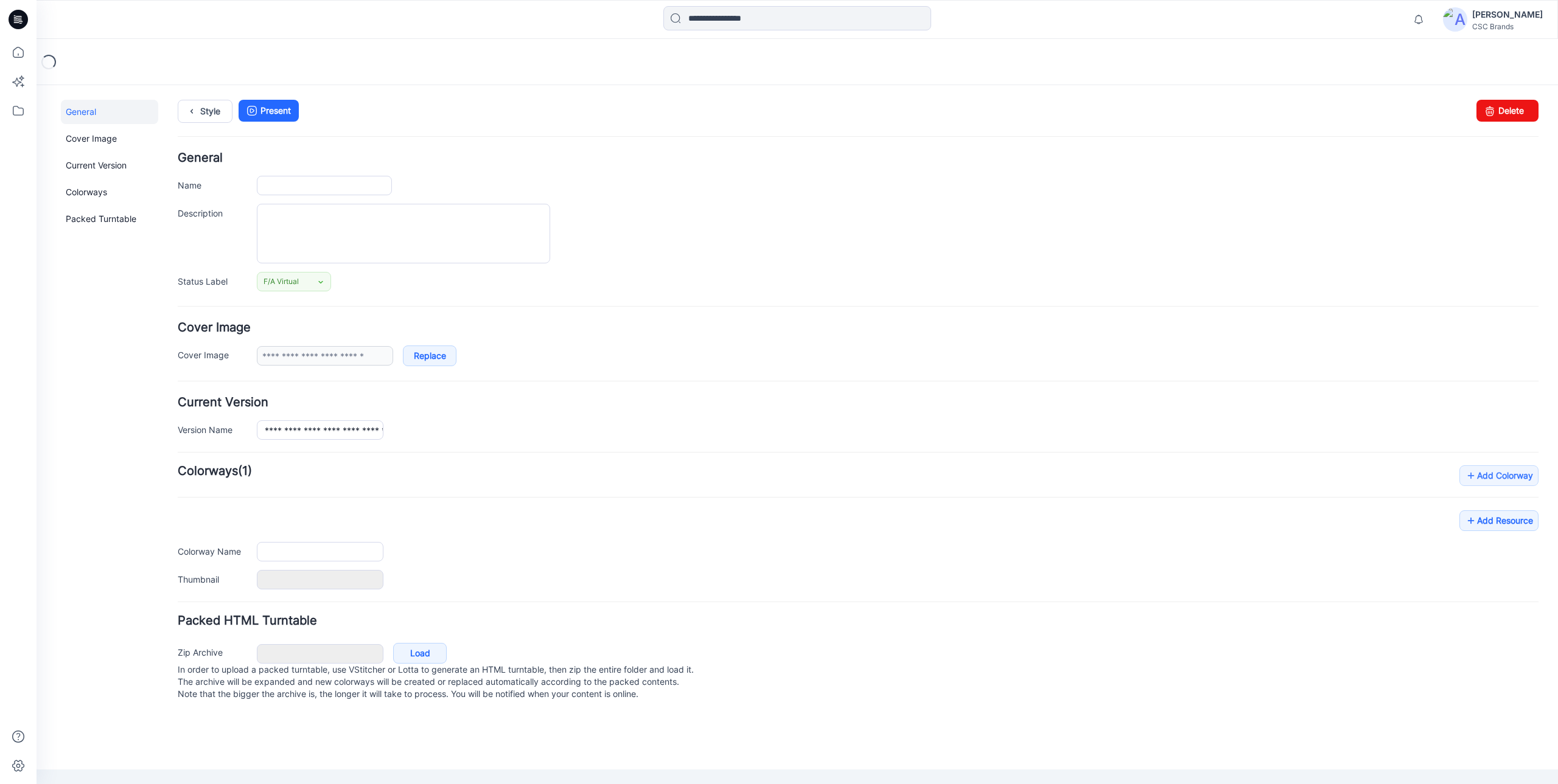
type input "**********"
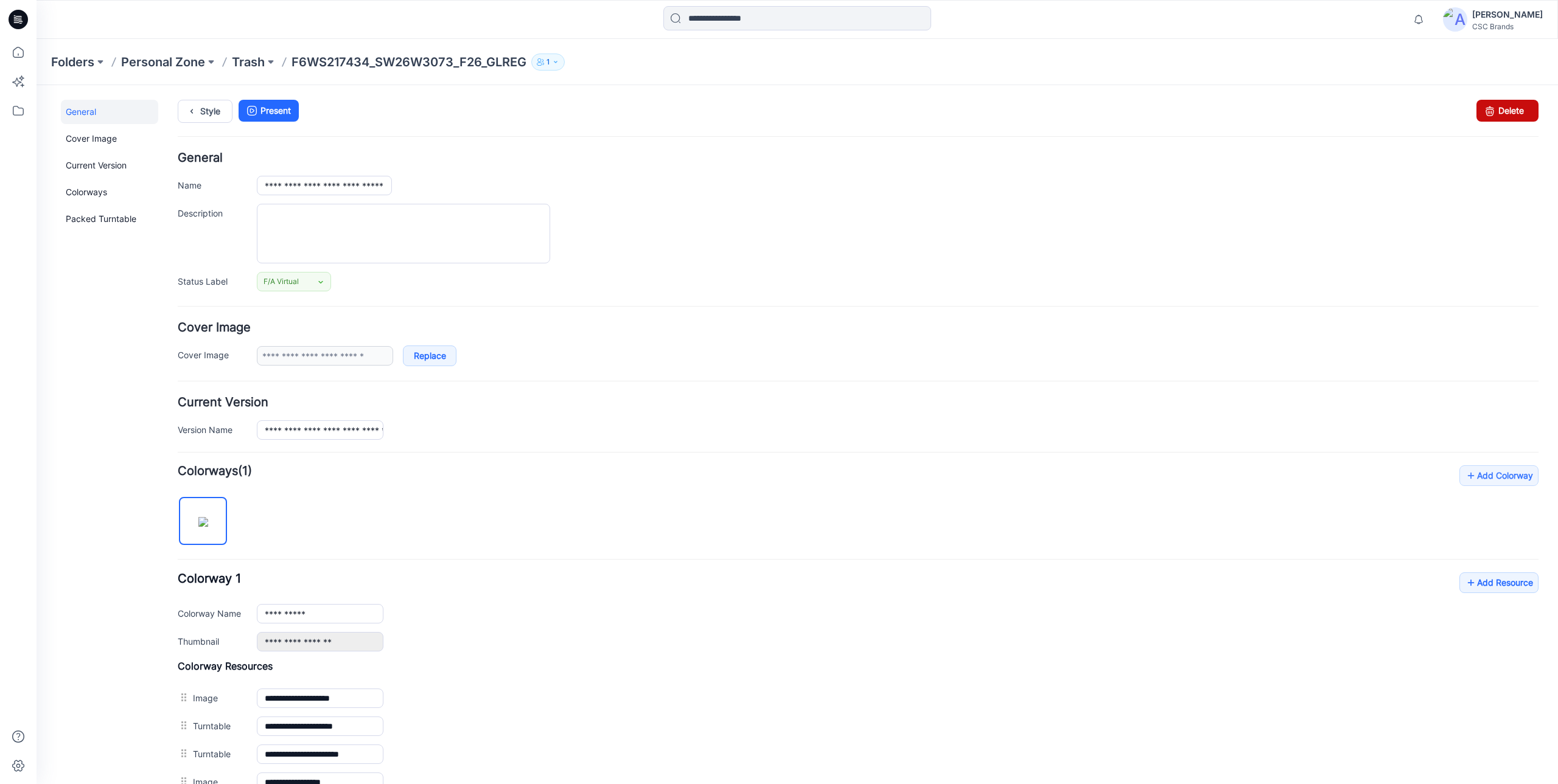
drag, startPoint x: 1511, startPoint y: 111, endPoint x: 874, endPoint y: 128, distance: 637.2
click at [1511, 111] on link "Delete" at bounding box center [1507, 111] width 62 height 22
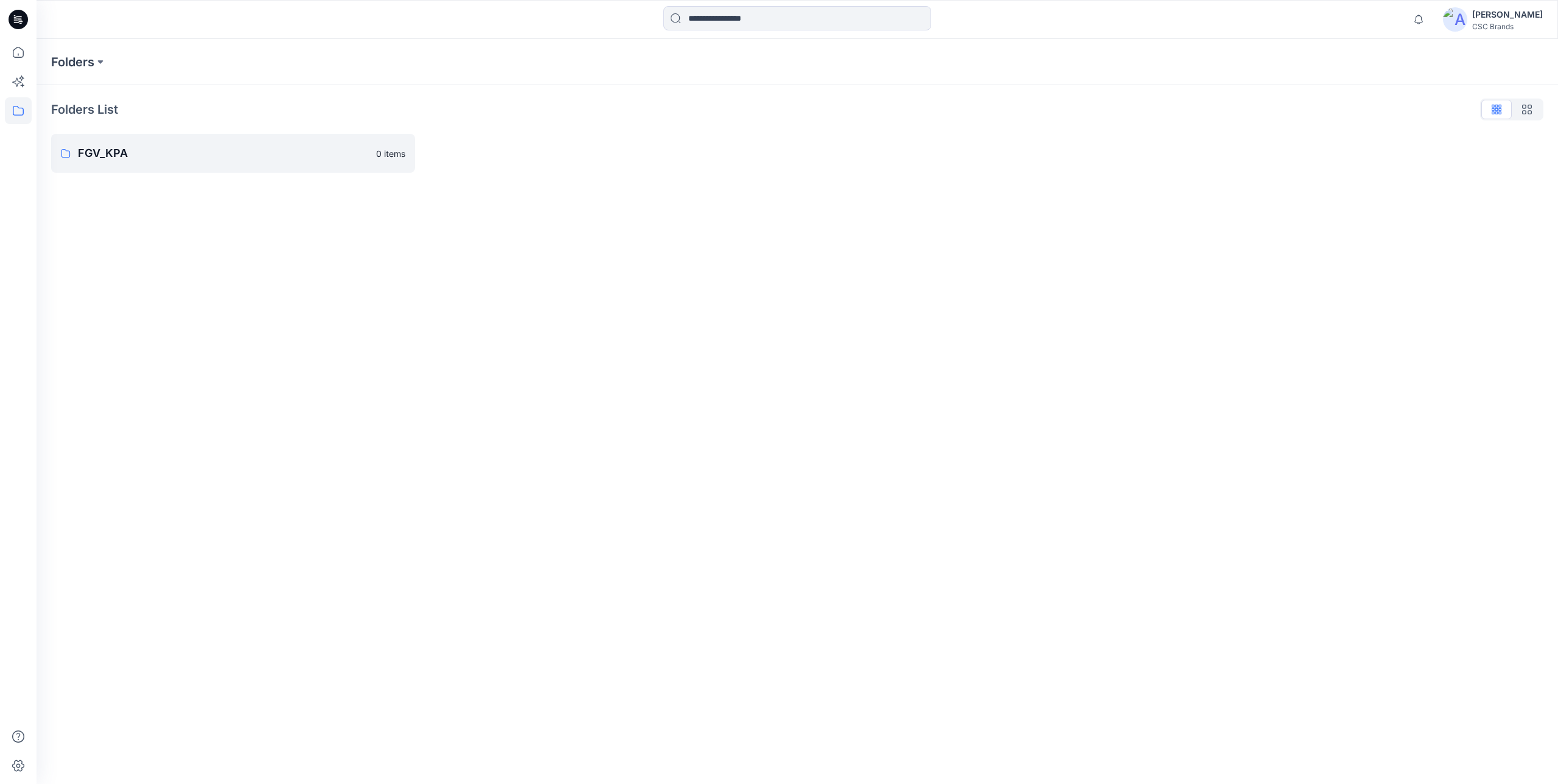
click at [1499, 24] on div "CSC Brands" at bounding box center [1507, 26] width 71 height 9
click at [1418, 114] on div "Profile" at bounding box center [1451, 114] width 177 height 23
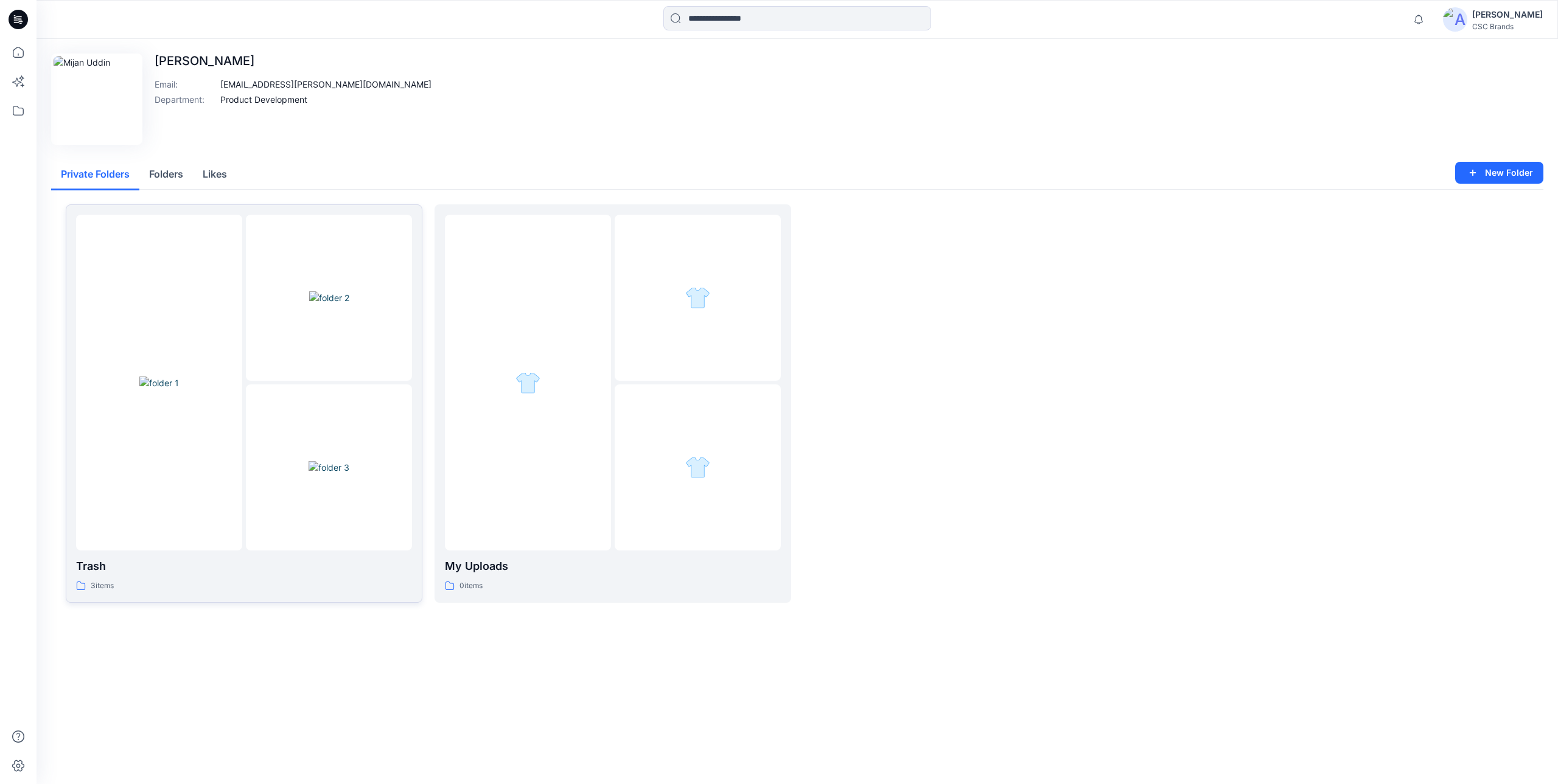
click at [274, 347] on div at bounding box center [328, 297] width 166 height 166
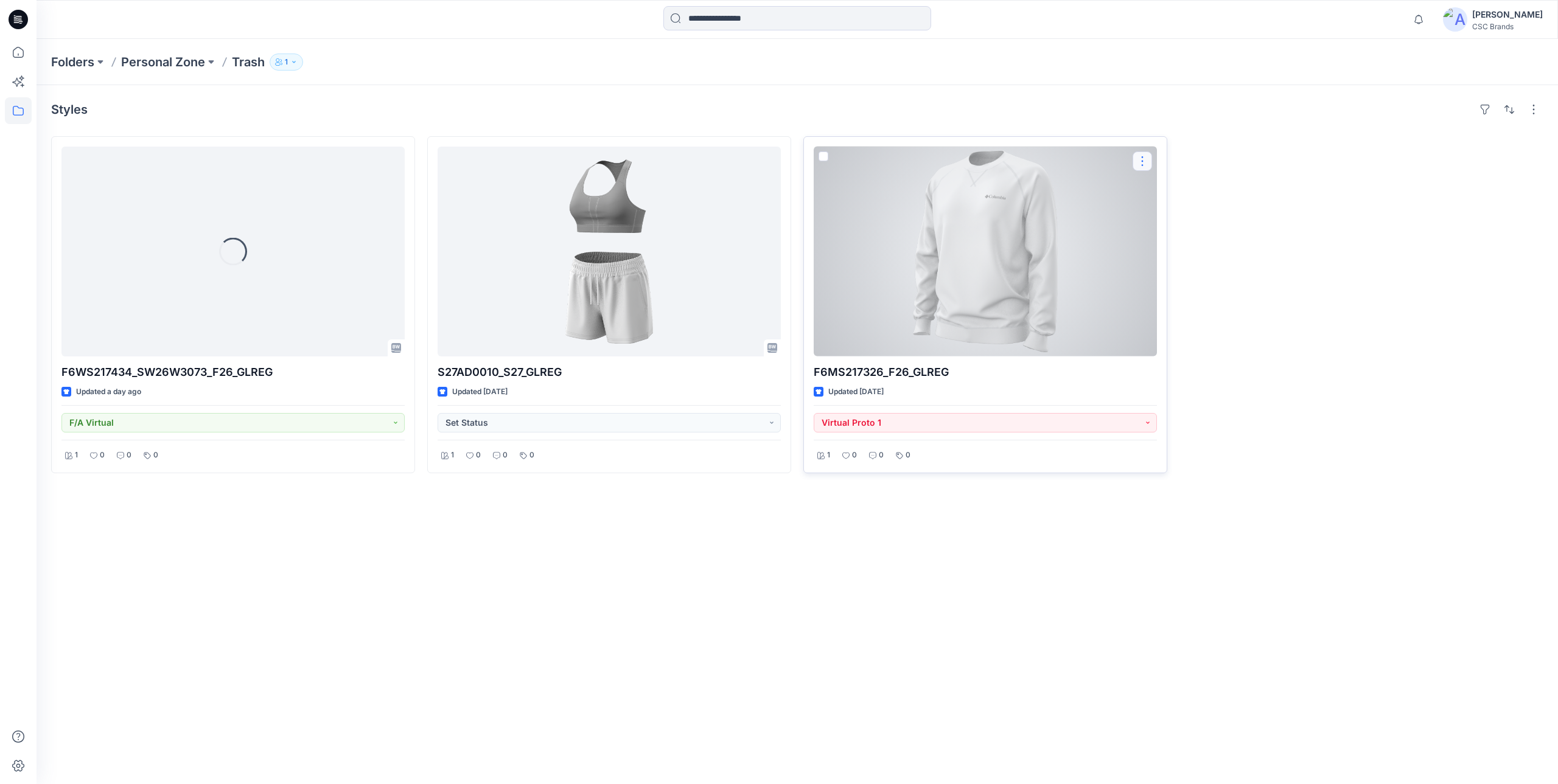
click at [1145, 159] on button "button" at bounding box center [1142, 161] width 19 height 19
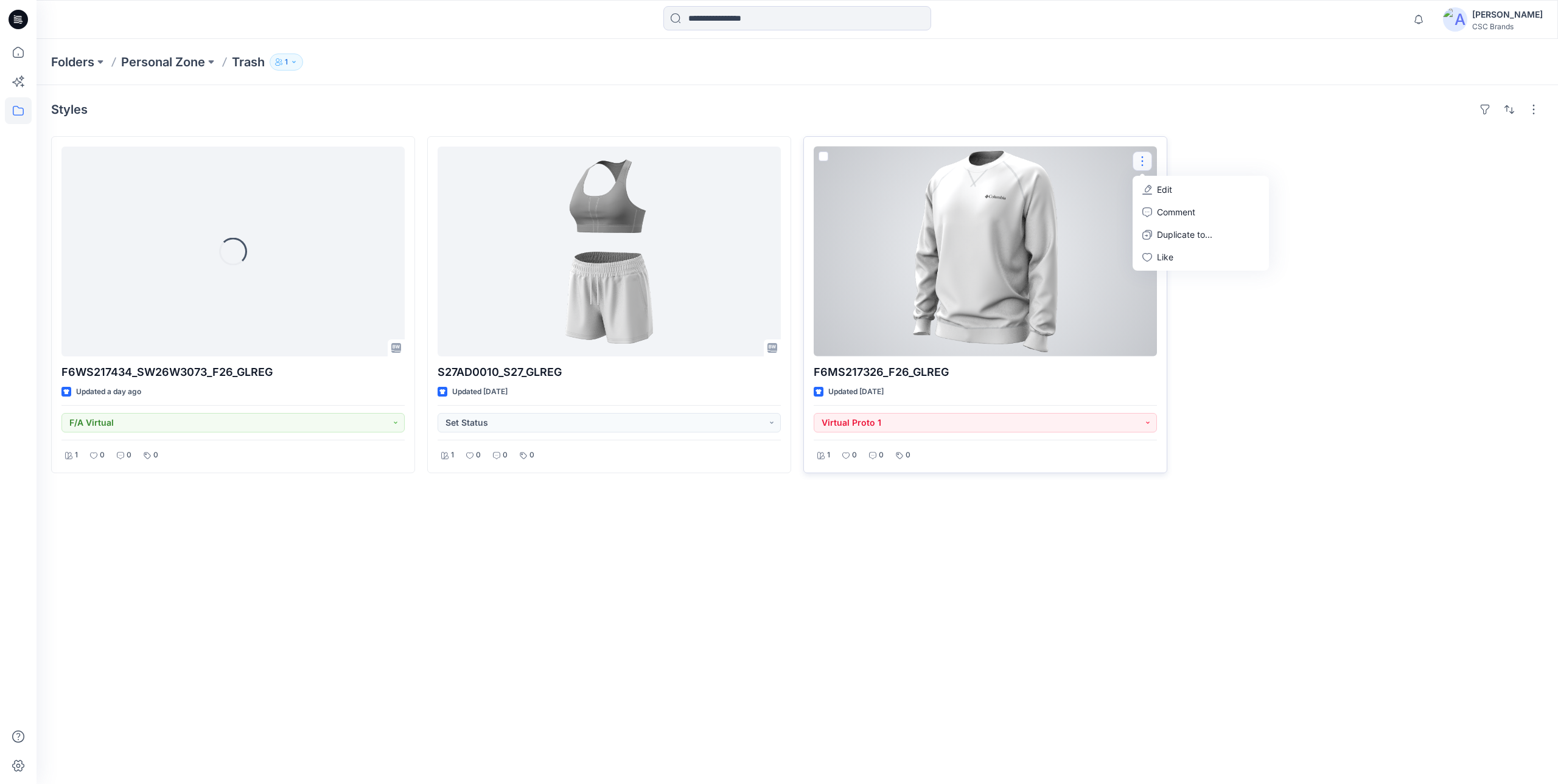
click at [1169, 191] on p "Edit" at bounding box center [1164, 189] width 15 height 12
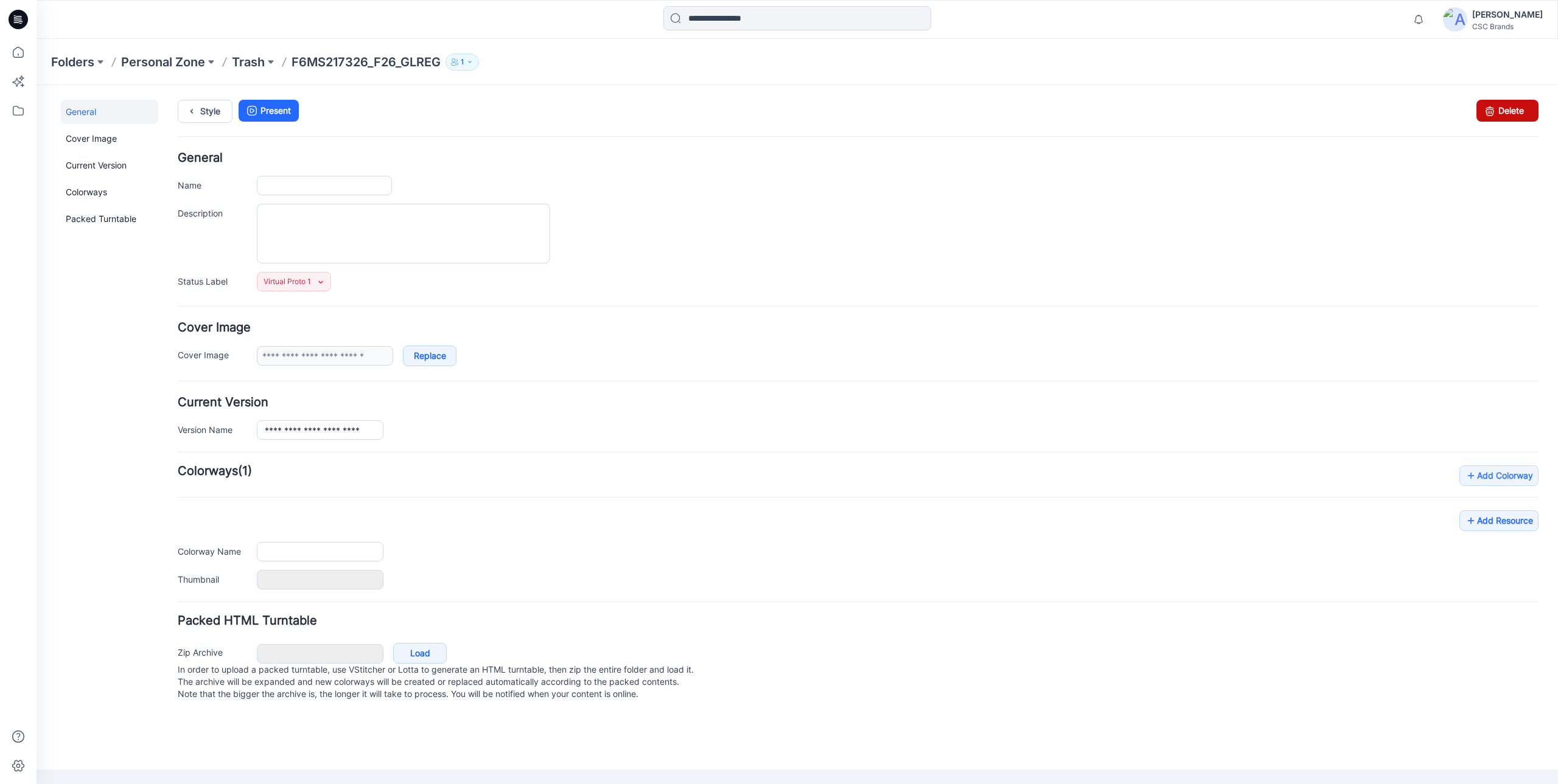
type input "**********"
type textarea "**********"
type input "**********"
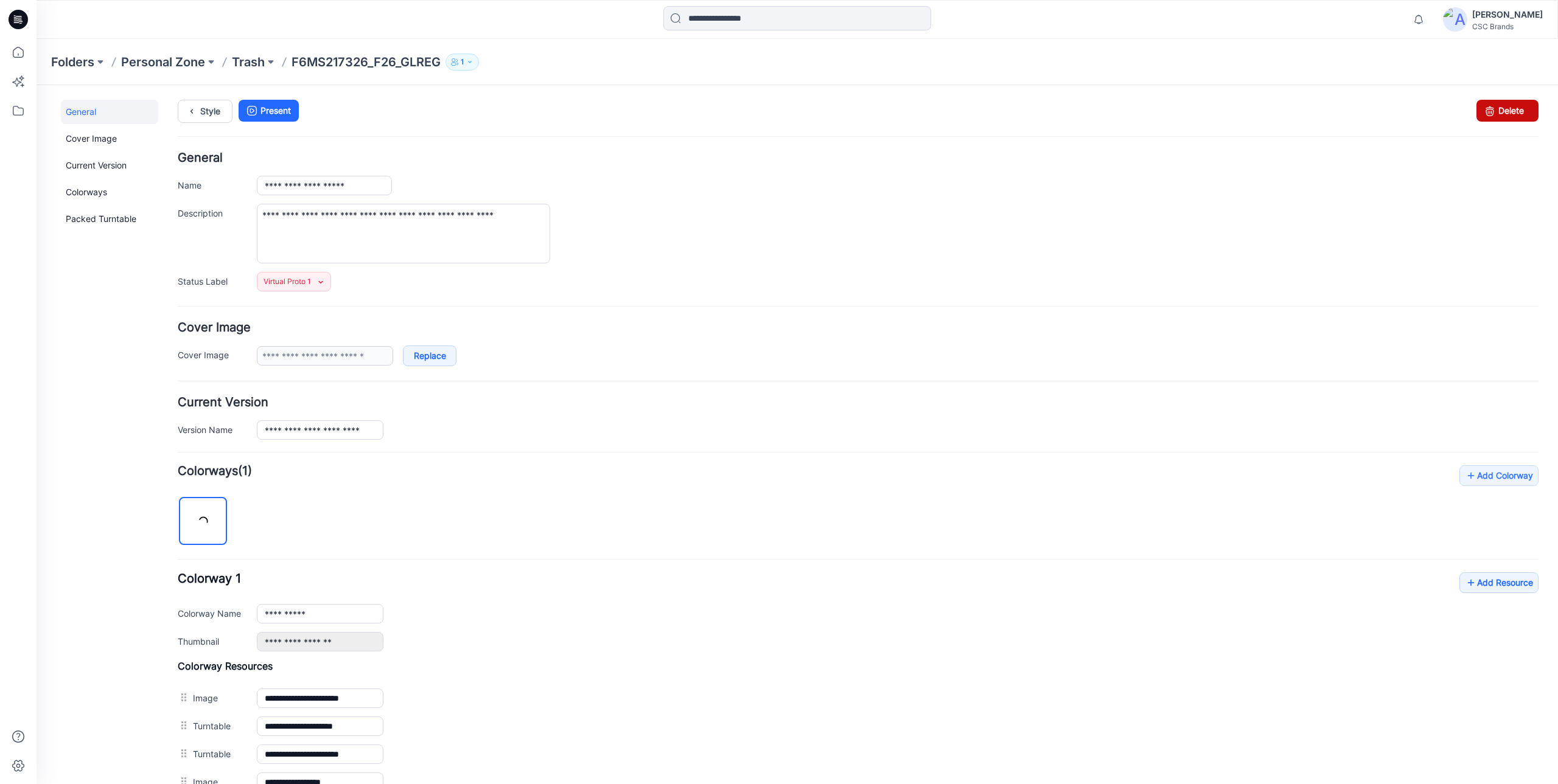
drag, startPoint x: 1515, startPoint y: 104, endPoint x: 874, endPoint y: 119, distance: 641.2
click at [1515, 104] on link "Delete" at bounding box center [1507, 111] width 62 height 22
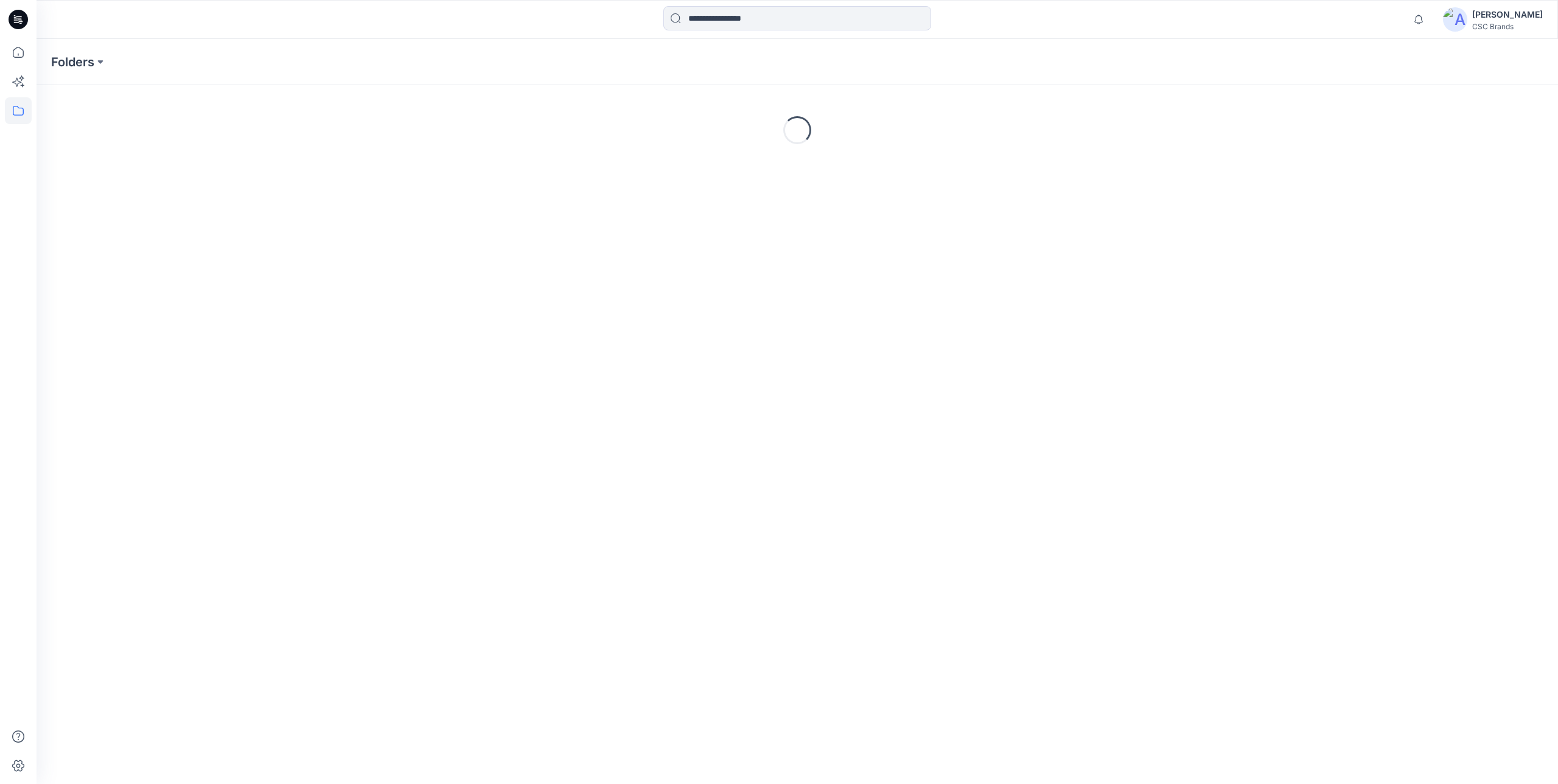
click at [1497, 20] on div "[PERSON_NAME]" at bounding box center [1507, 15] width 71 height 15
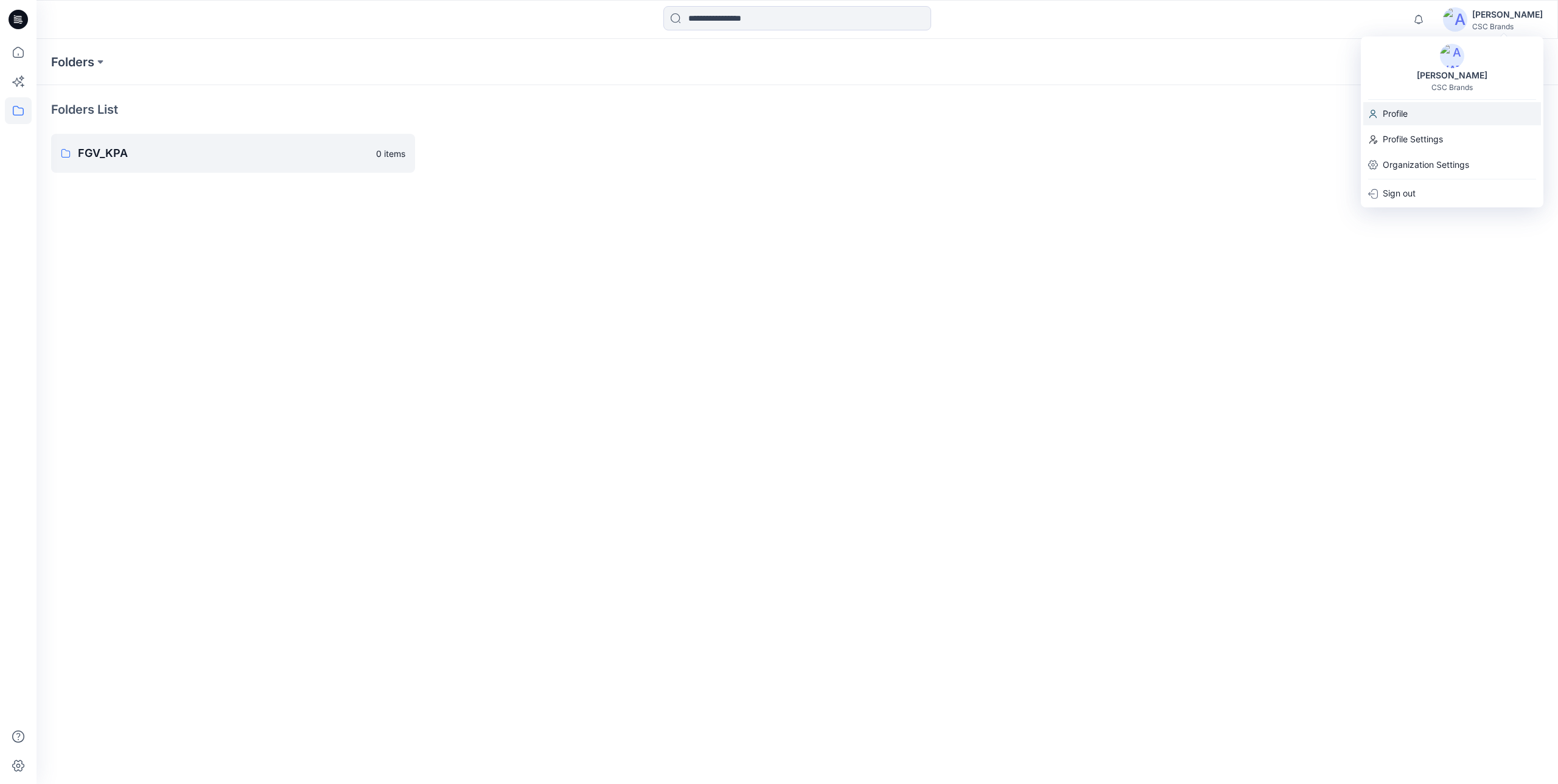
click at [1409, 110] on div "Profile" at bounding box center [1451, 114] width 177 height 23
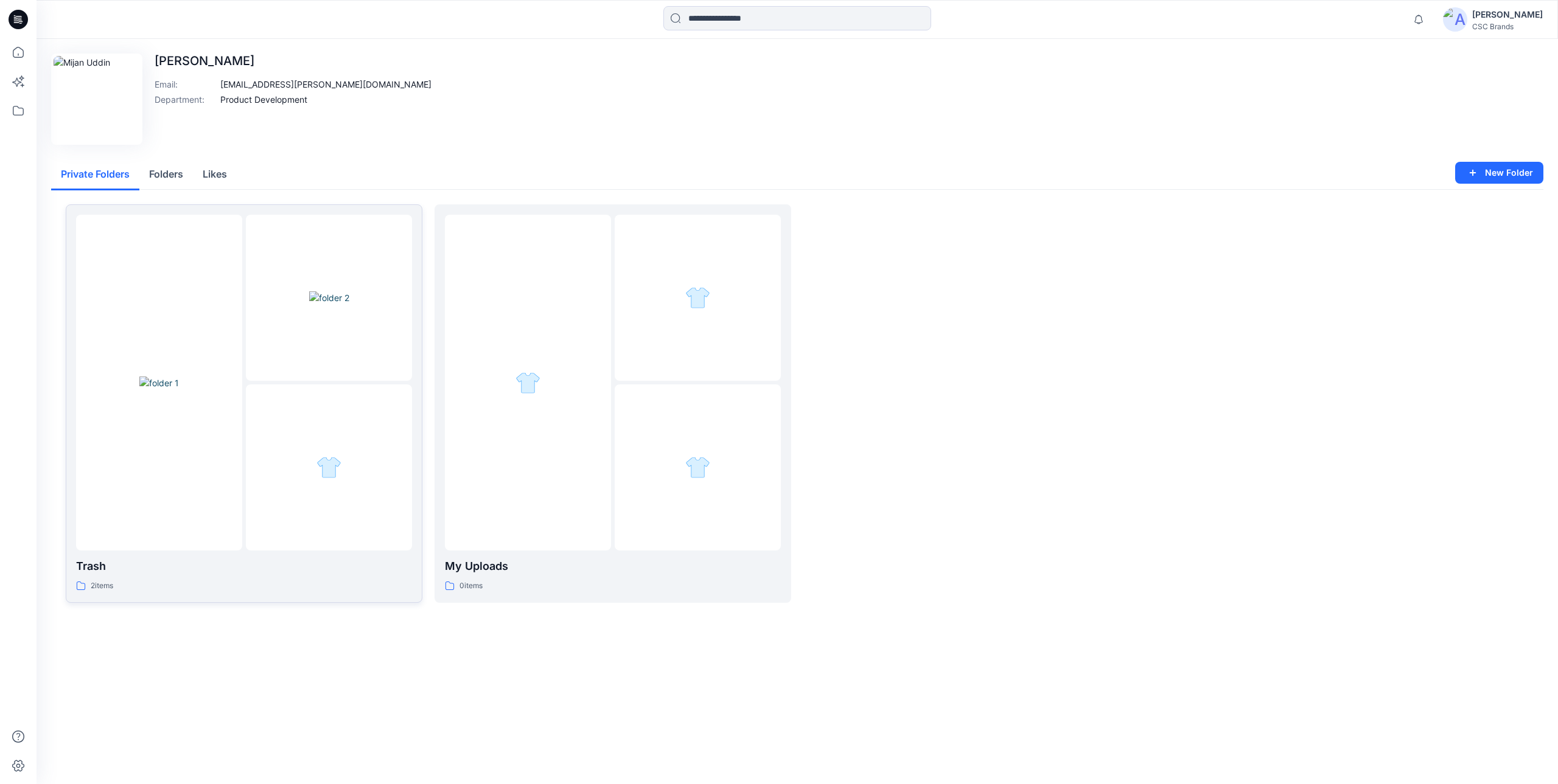
click at [370, 432] on div at bounding box center [328, 467] width 166 height 166
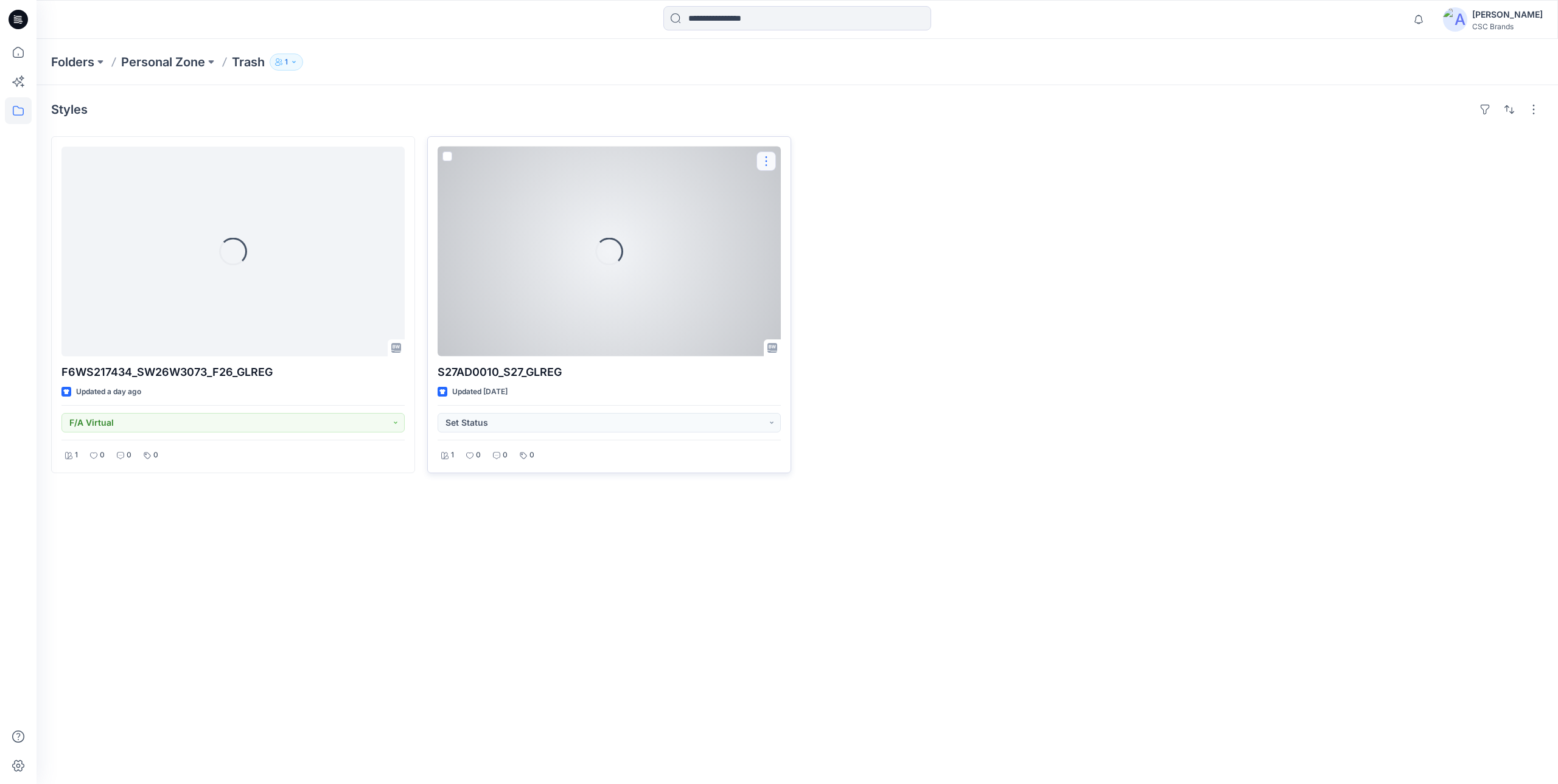
click at [769, 160] on button "button" at bounding box center [765, 161] width 19 height 19
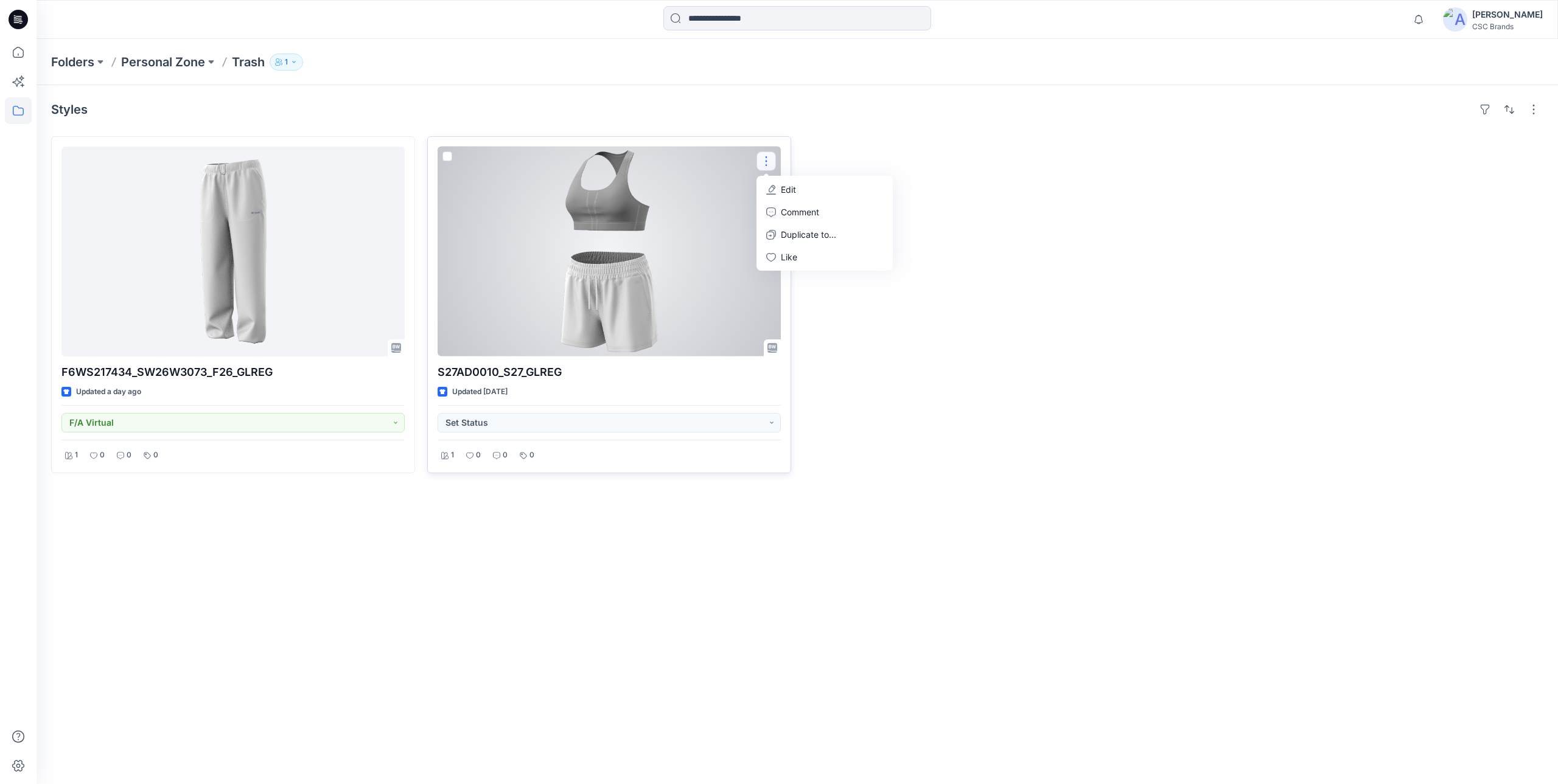
click at [794, 186] on p "Edit" at bounding box center [789, 189] width 15 height 12
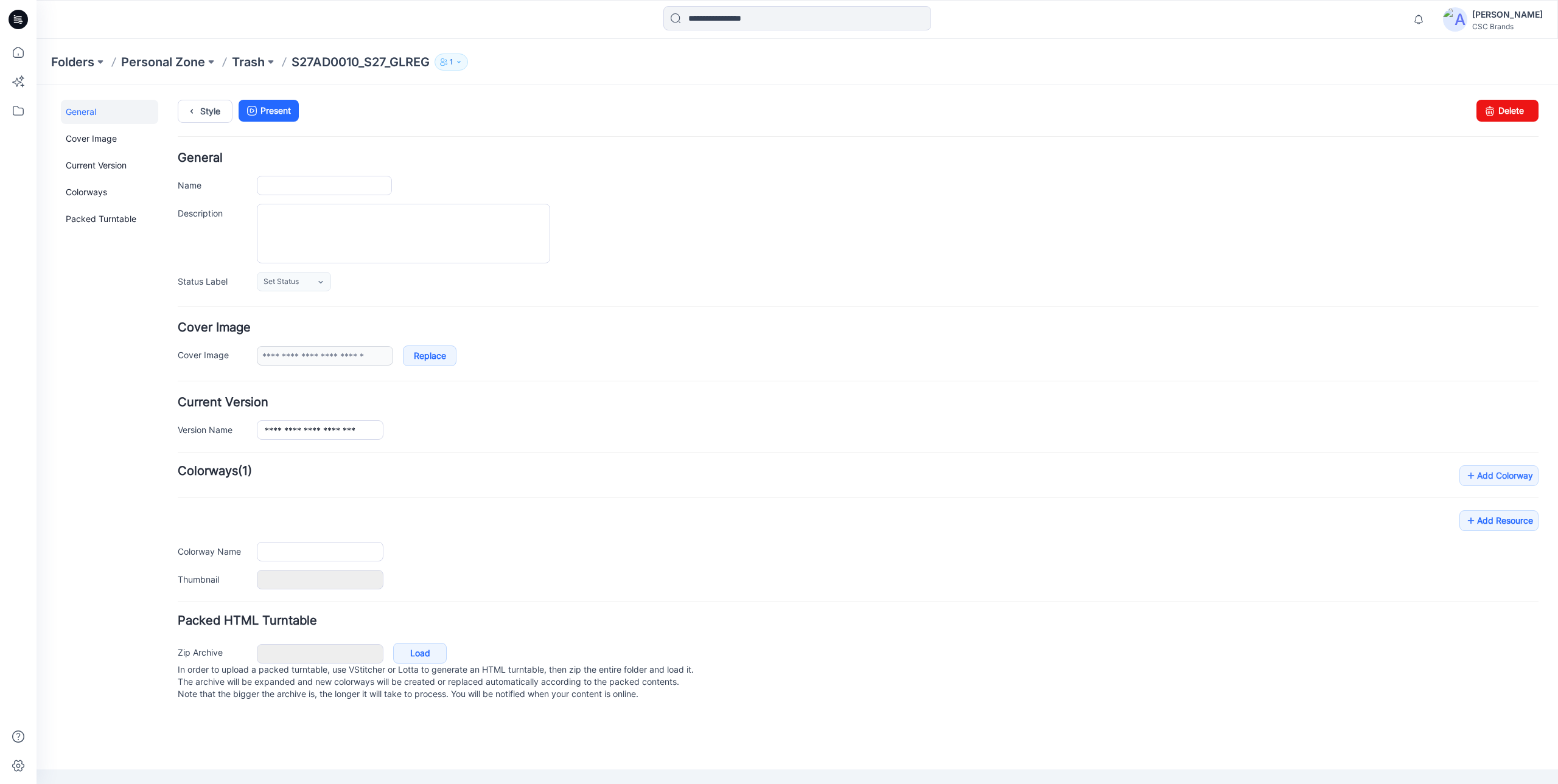
type input "**********"
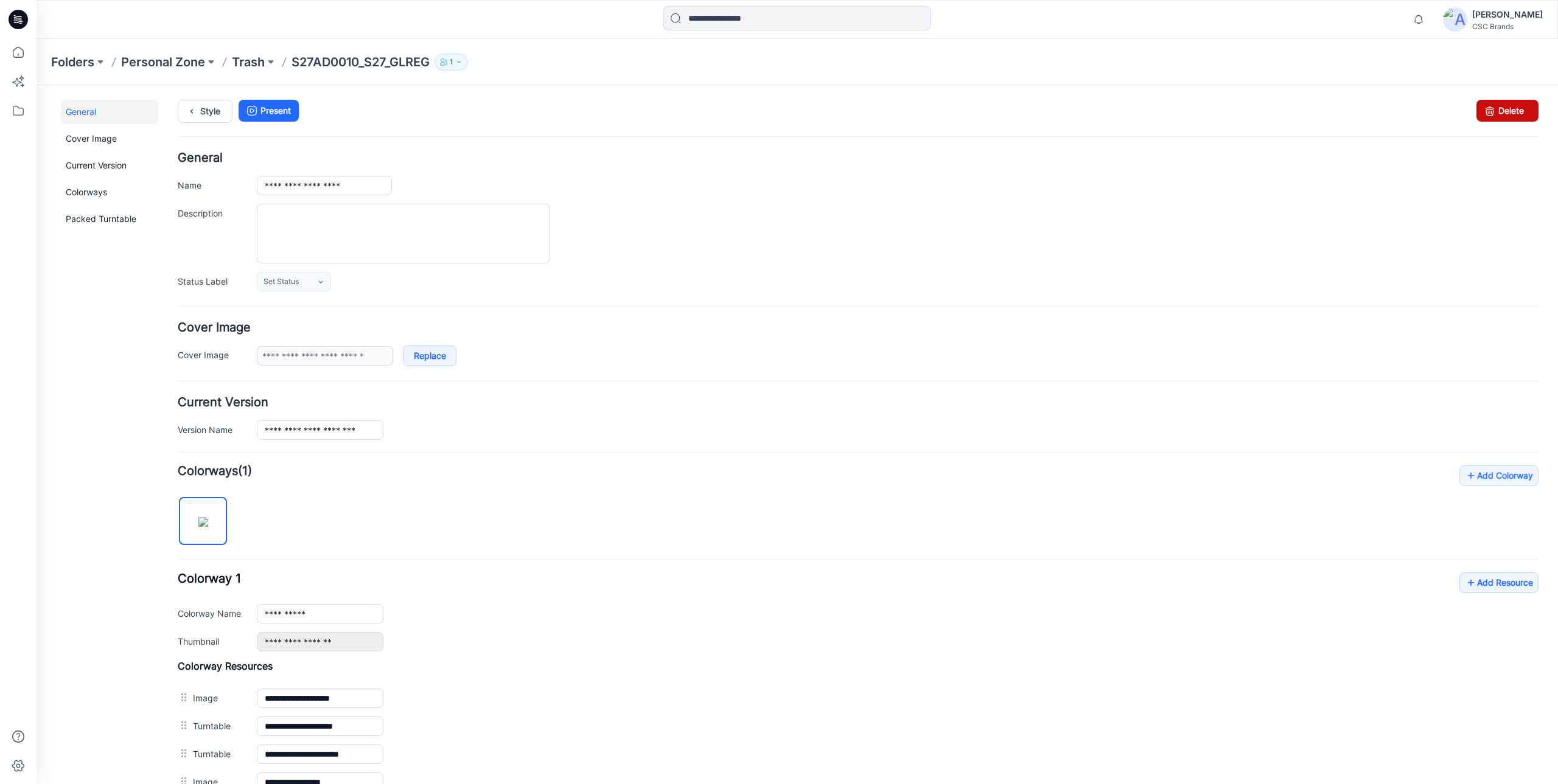
click at [1495, 112] on link "Delete" at bounding box center [1507, 111] width 62 height 22
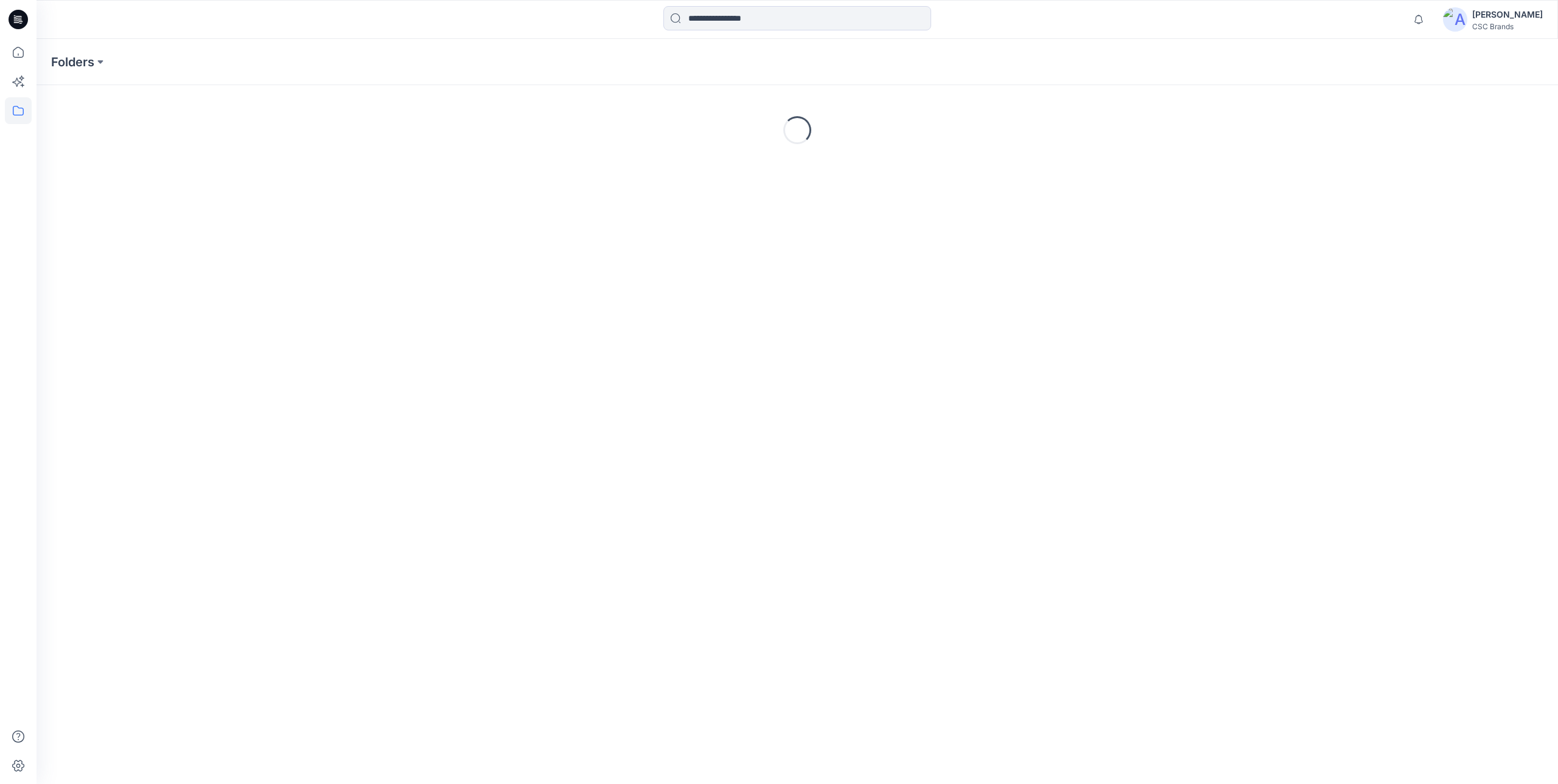
click at [1467, 22] on img at bounding box center [1455, 19] width 24 height 24
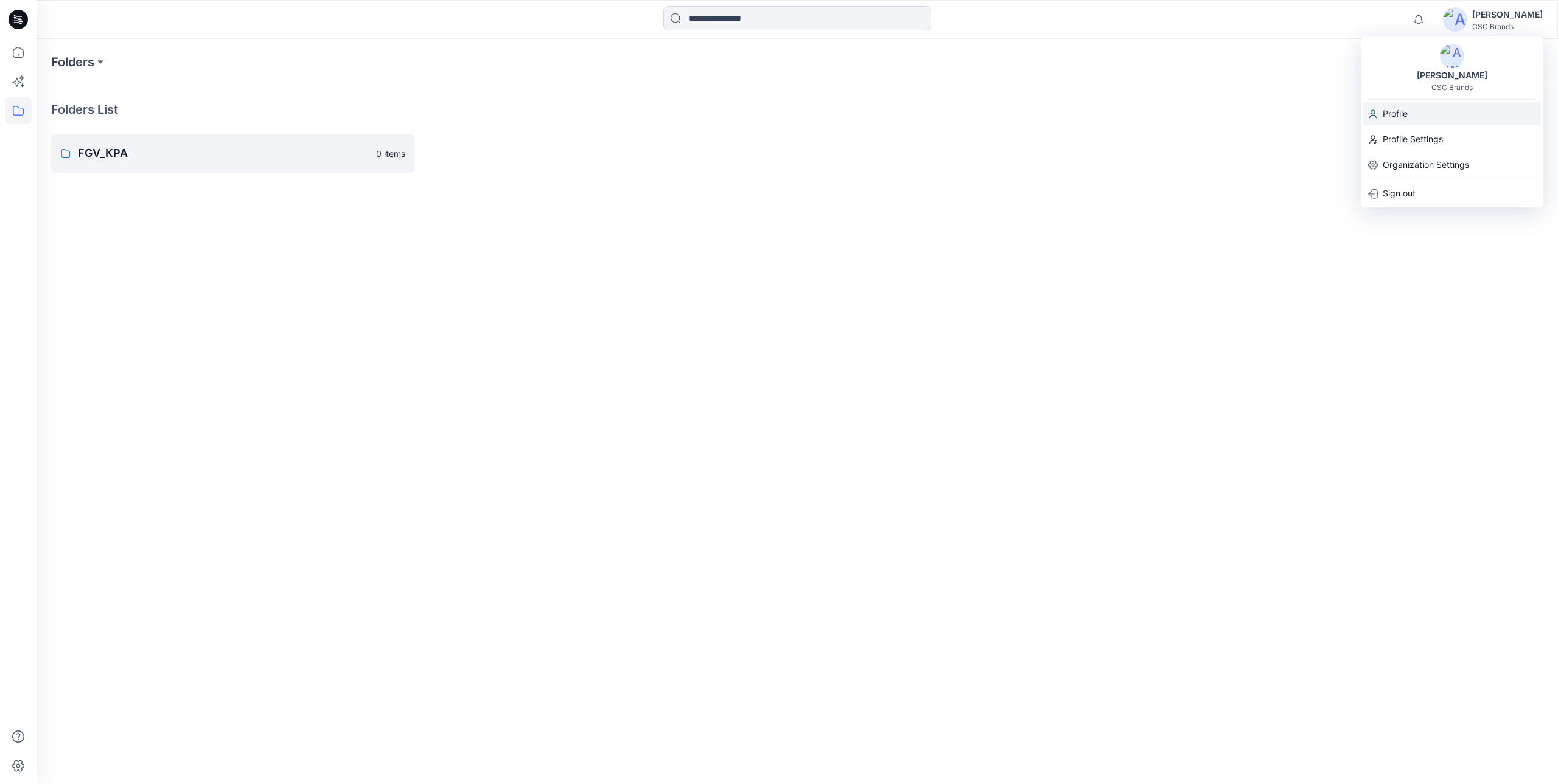
click at [1421, 122] on div "Profile" at bounding box center [1451, 114] width 177 height 23
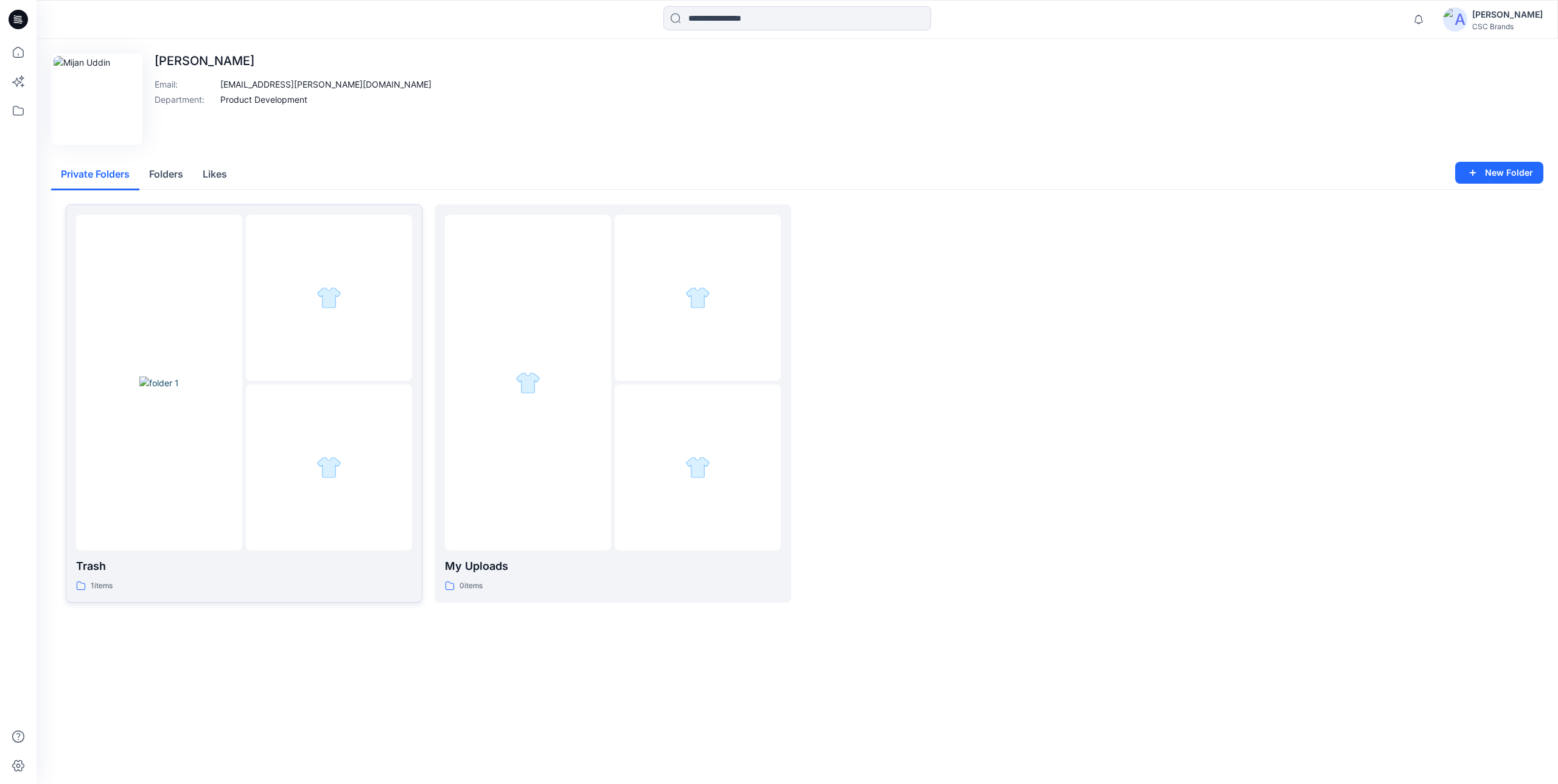
click at [233, 360] on div at bounding box center [158, 382] width 166 height 335
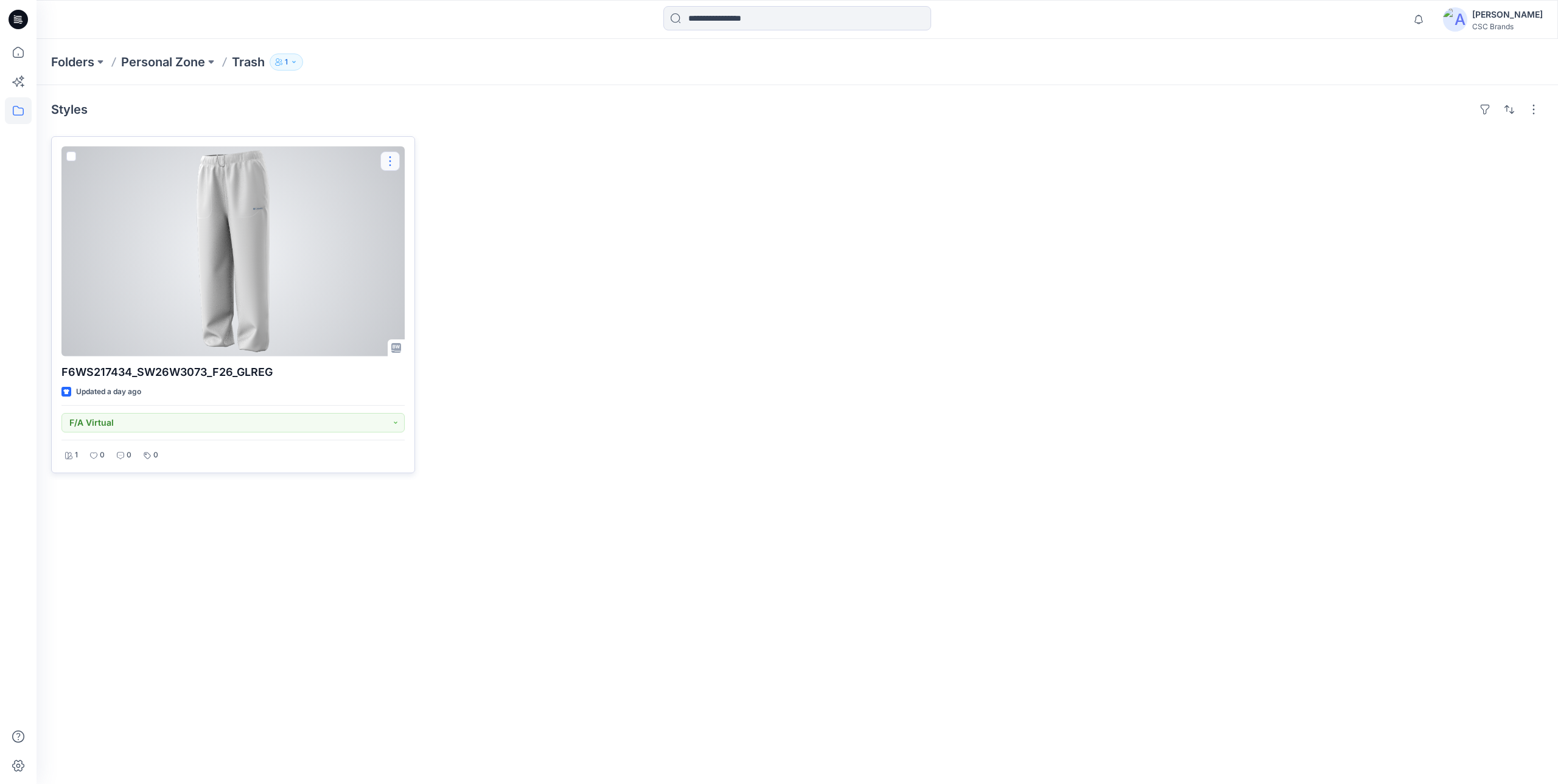
click at [392, 159] on button "button" at bounding box center [390, 161] width 19 height 19
click at [437, 189] on button "Edit" at bounding box center [449, 189] width 132 height 22
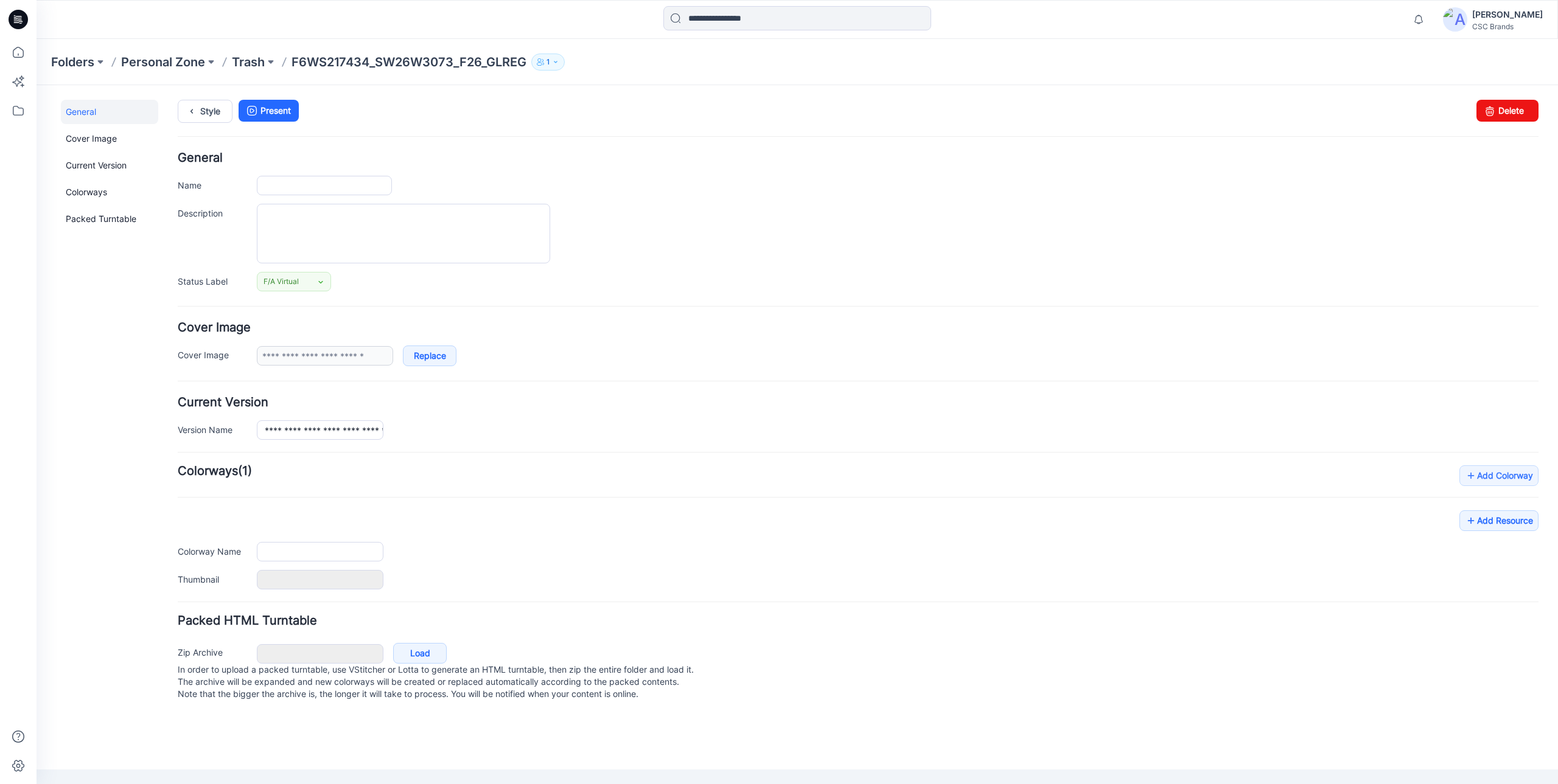
type input "**********"
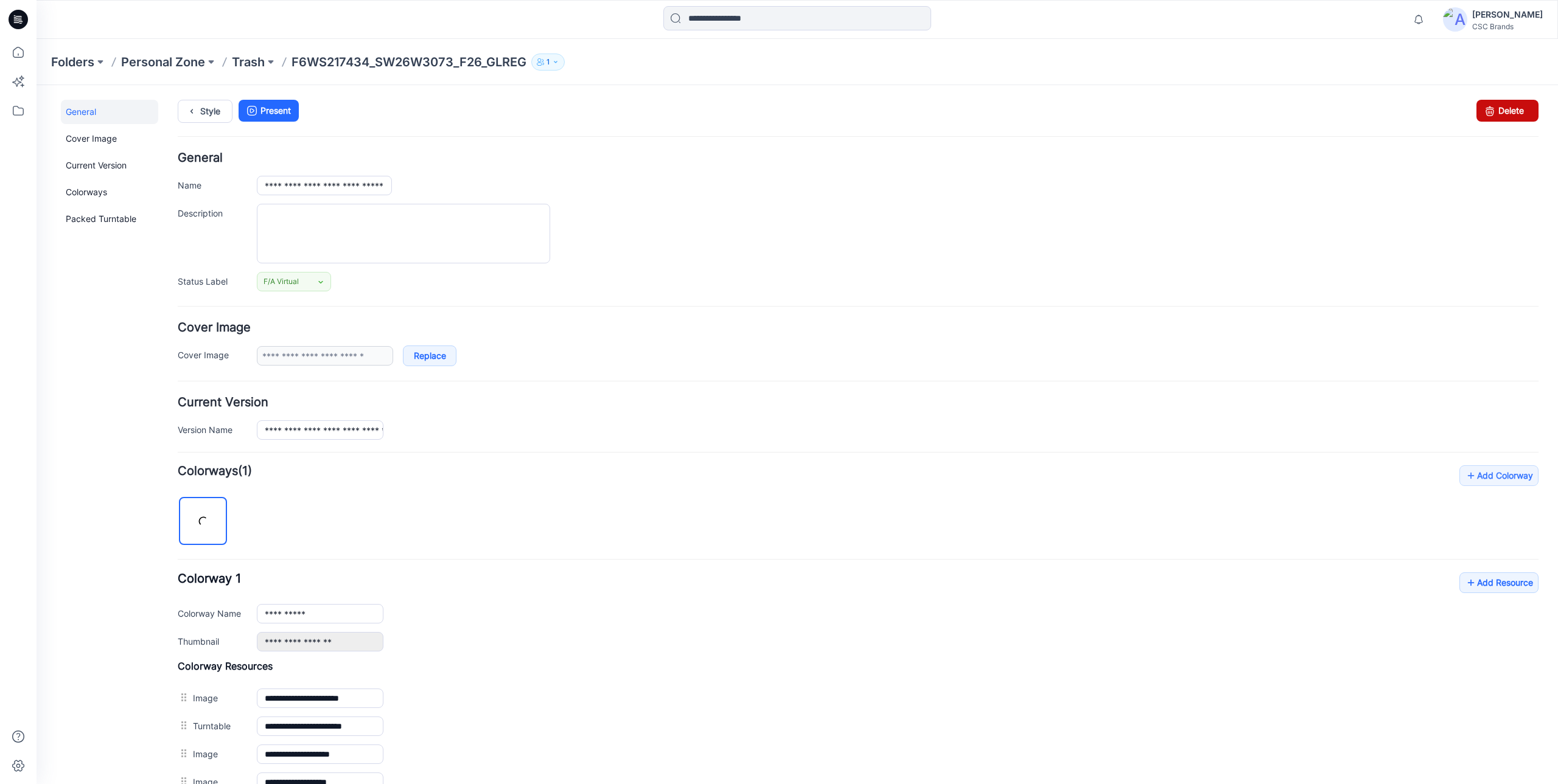
drag, startPoint x: 1499, startPoint y: 114, endPoint x: 879, endPoint y: 132, distance: 620.3
click at [1499, 114] on link "Delete" at bounding box center [1507, 111] width 62 height 22
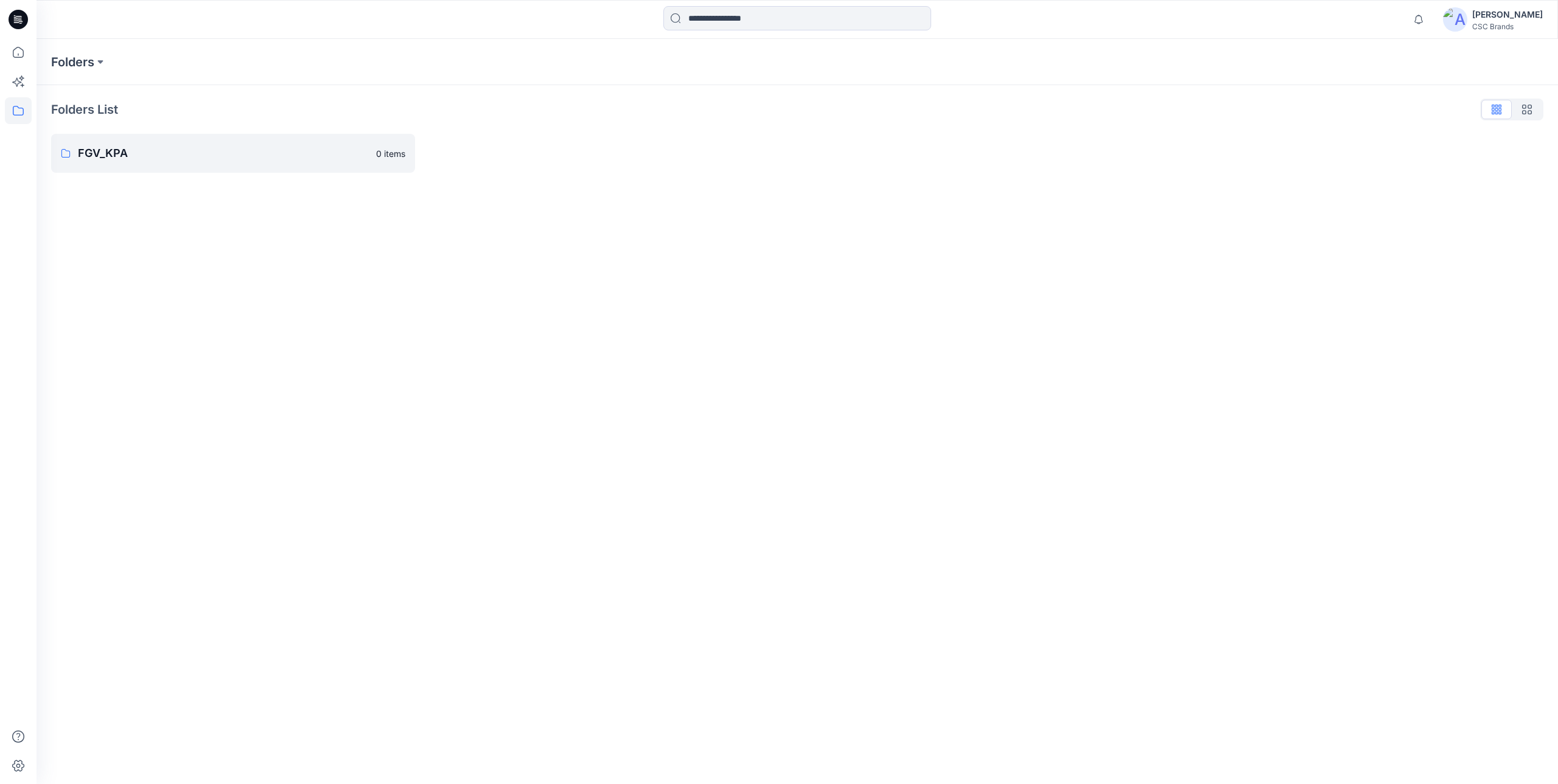
click at [1510, 17] on div "[PERSON_NAME]" at bounding box center [1507, 15] width 71 height 15
click at [1400, 107] on p "Profile" at bounding box center [1395, 114] width 25 height 23
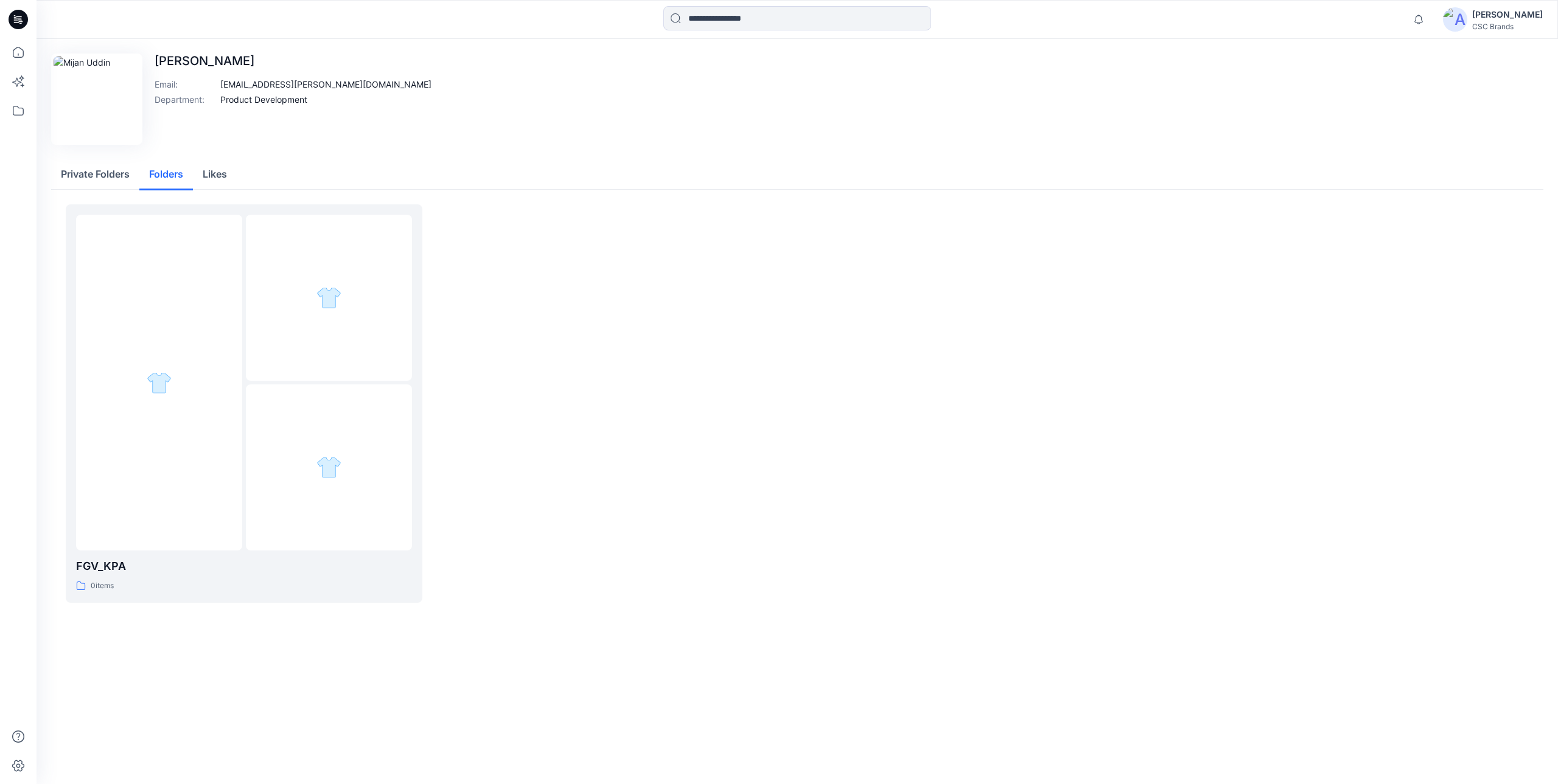
click at [177, 175] on button "Folders" at bounding box center [166, 174] width 53 height 31
click at [224, 176] on button "Likes" at bounding box center [215, 174] width 44 height 31
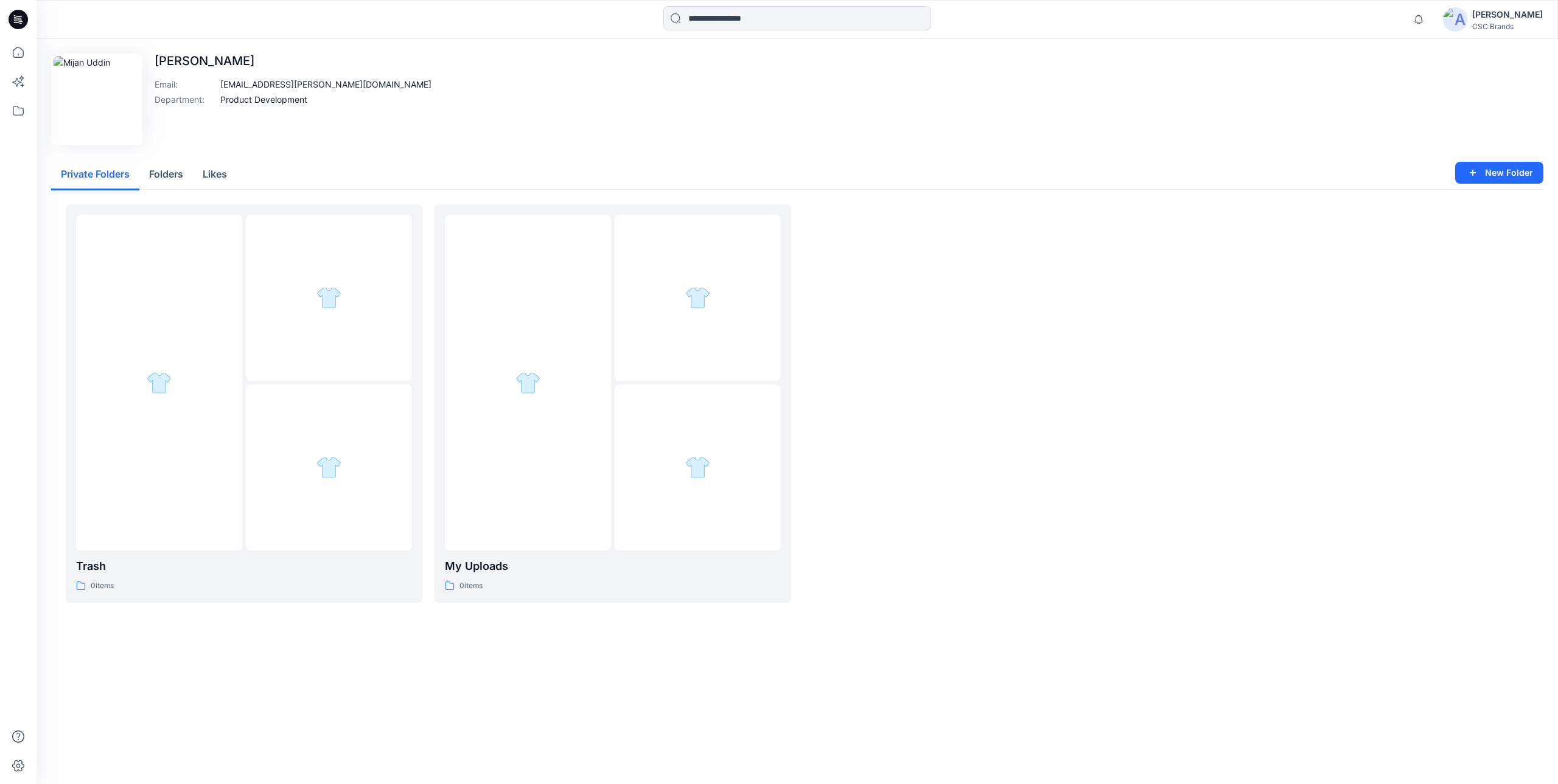
click at [102, 176] on button "Private Folders" at bounding box center [95, 174] width 88 height 31
click at [13, 51] on icon at bounding box center [17, 52] width 11 height 11
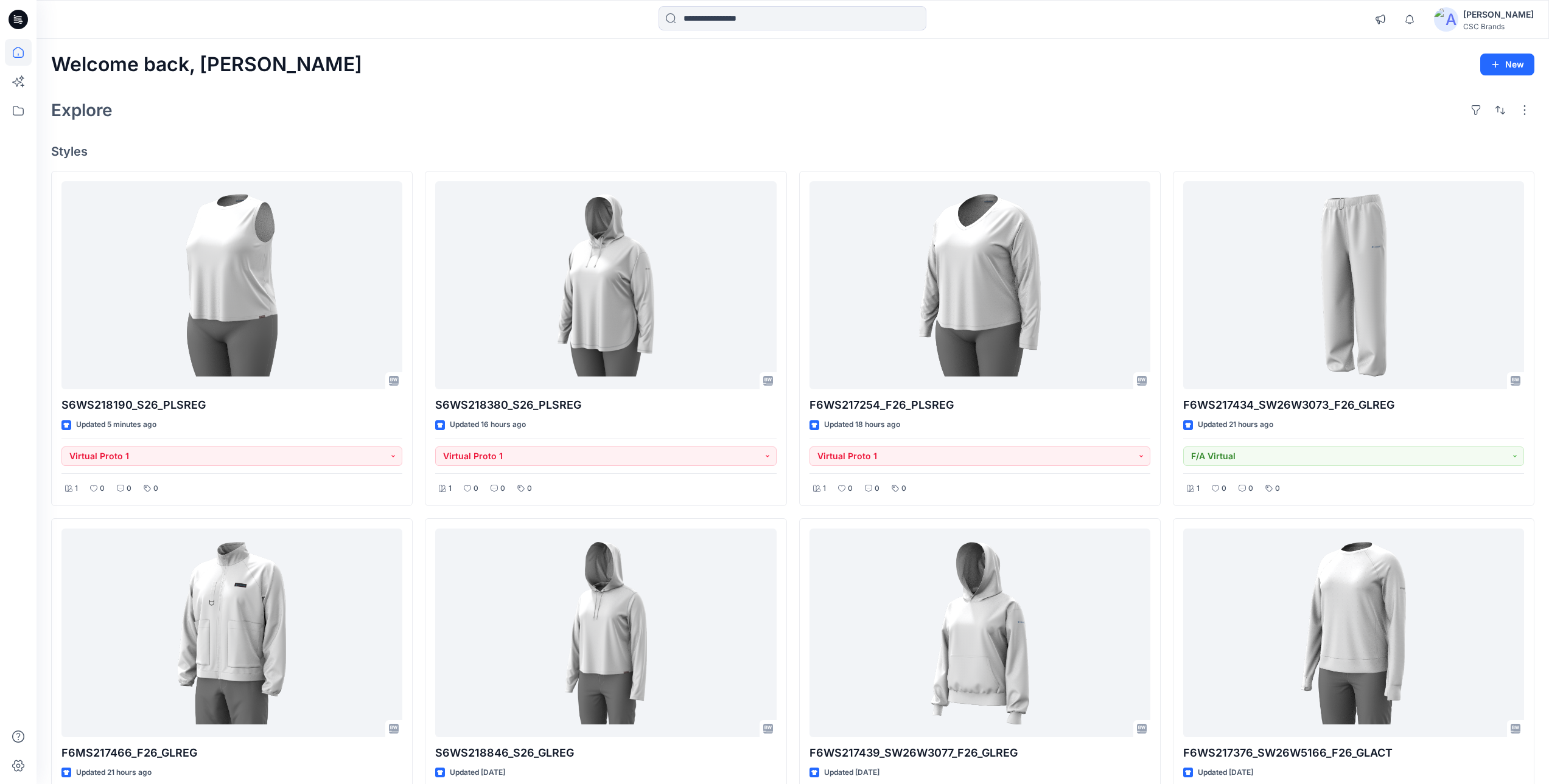
click at [451, 112] on div "Explore" at bounding box center [792, 110] width 1483 height 29
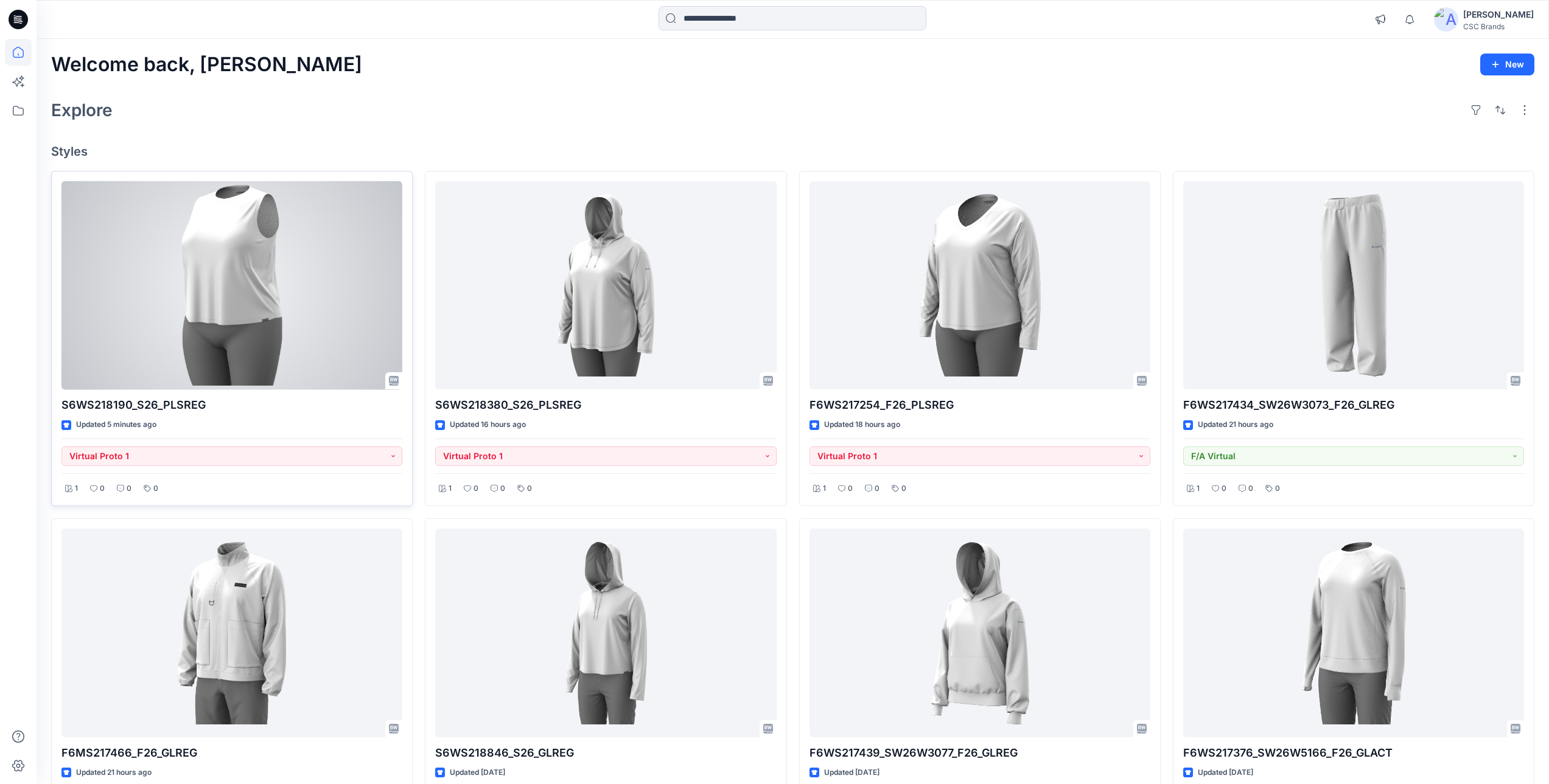
click at [300, 265] on div at bounding box center [232, 285] width 341 height 209
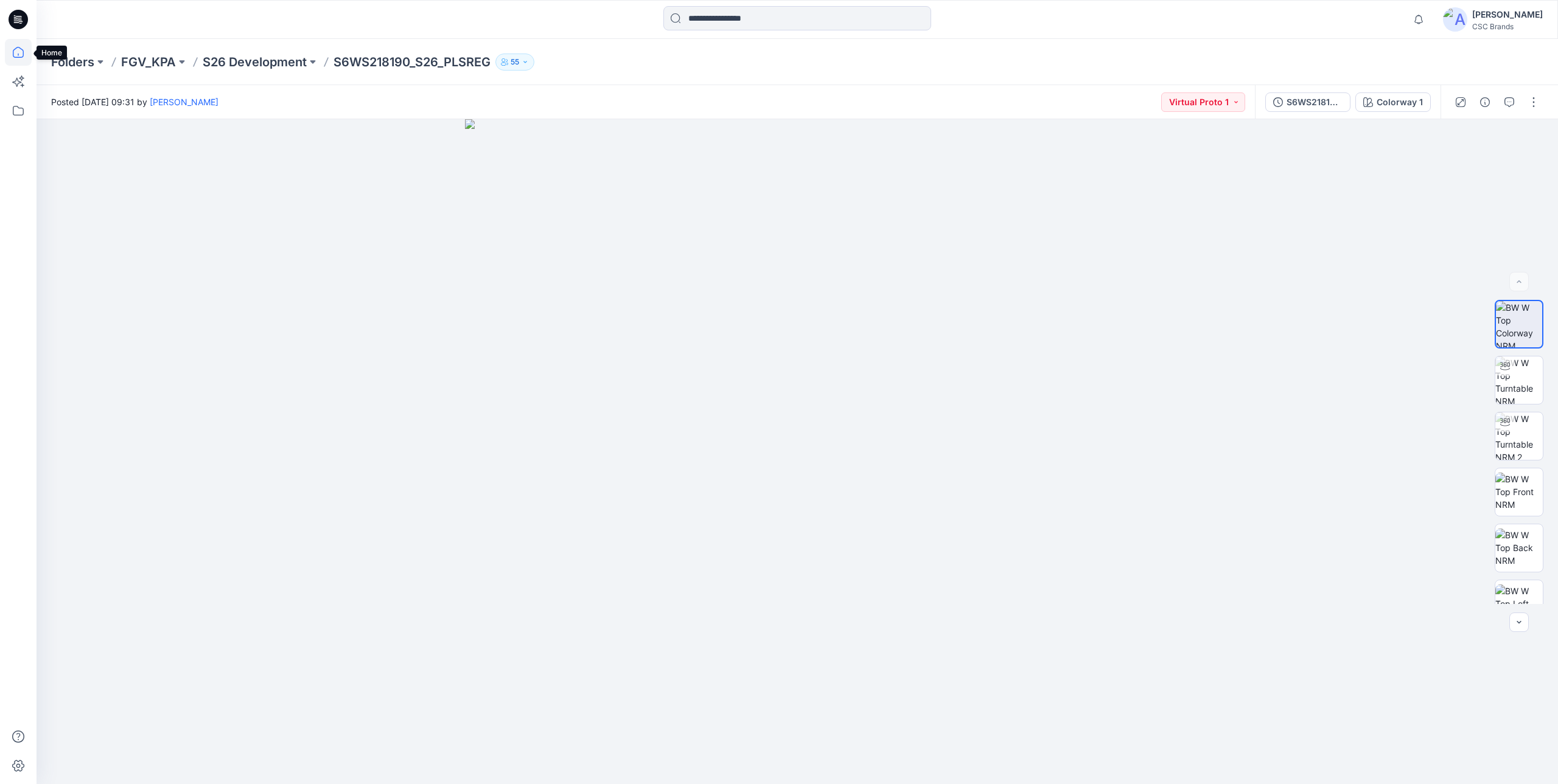
click at [14, 51] on icon at bounding box center [17, 52] width 11 height 11
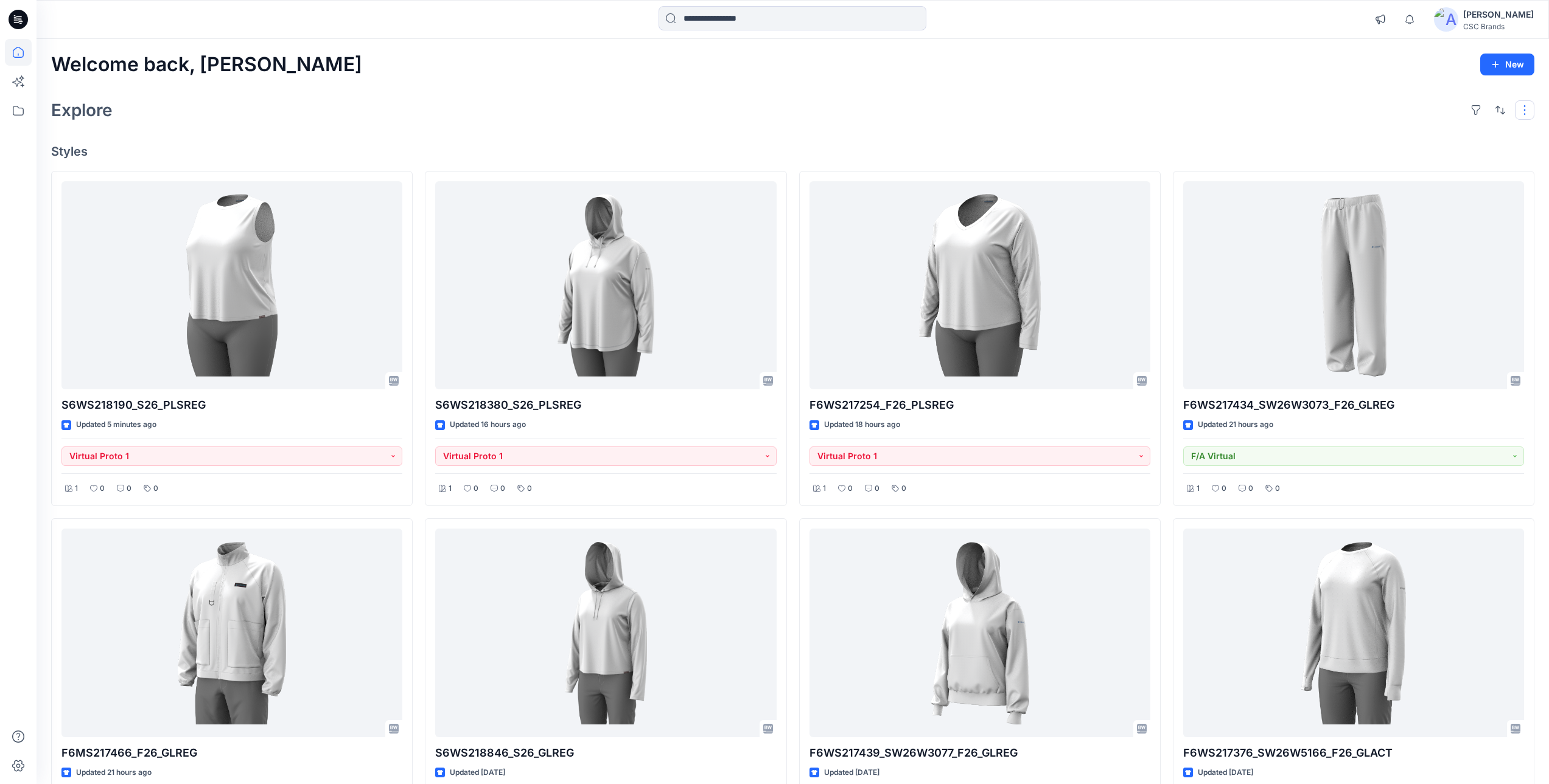
click at [1522, 115] on button "button" at bounding box center [1524, 110] width 19 height 19
click at [1291, 130] on div "Welcome back, Mijan New Explore Layout Grid Large Grid Folder View Compact Card…" at bounding box center [793, 649] width 1512 height 1221
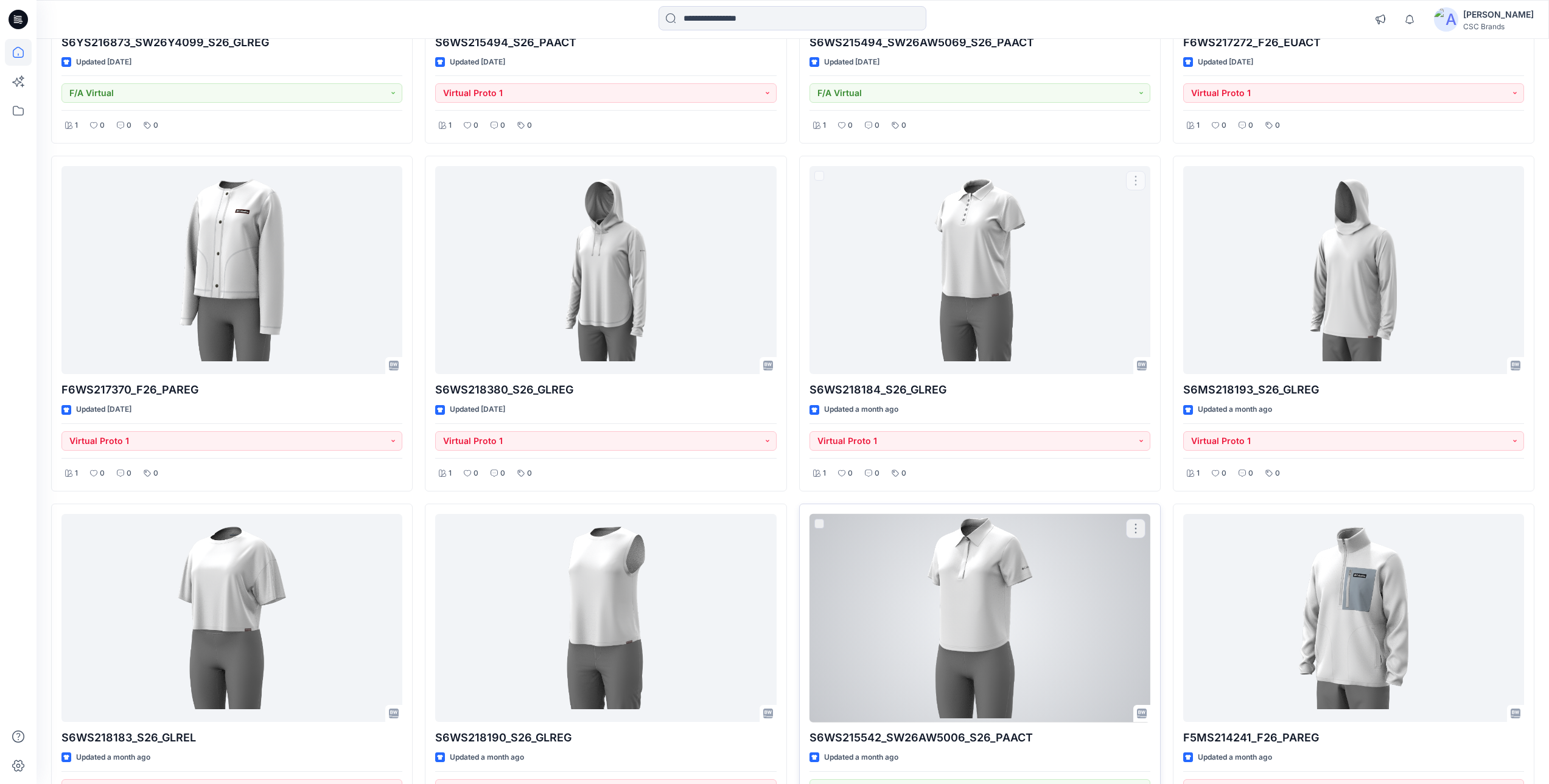
scroll to position [4649, 0]
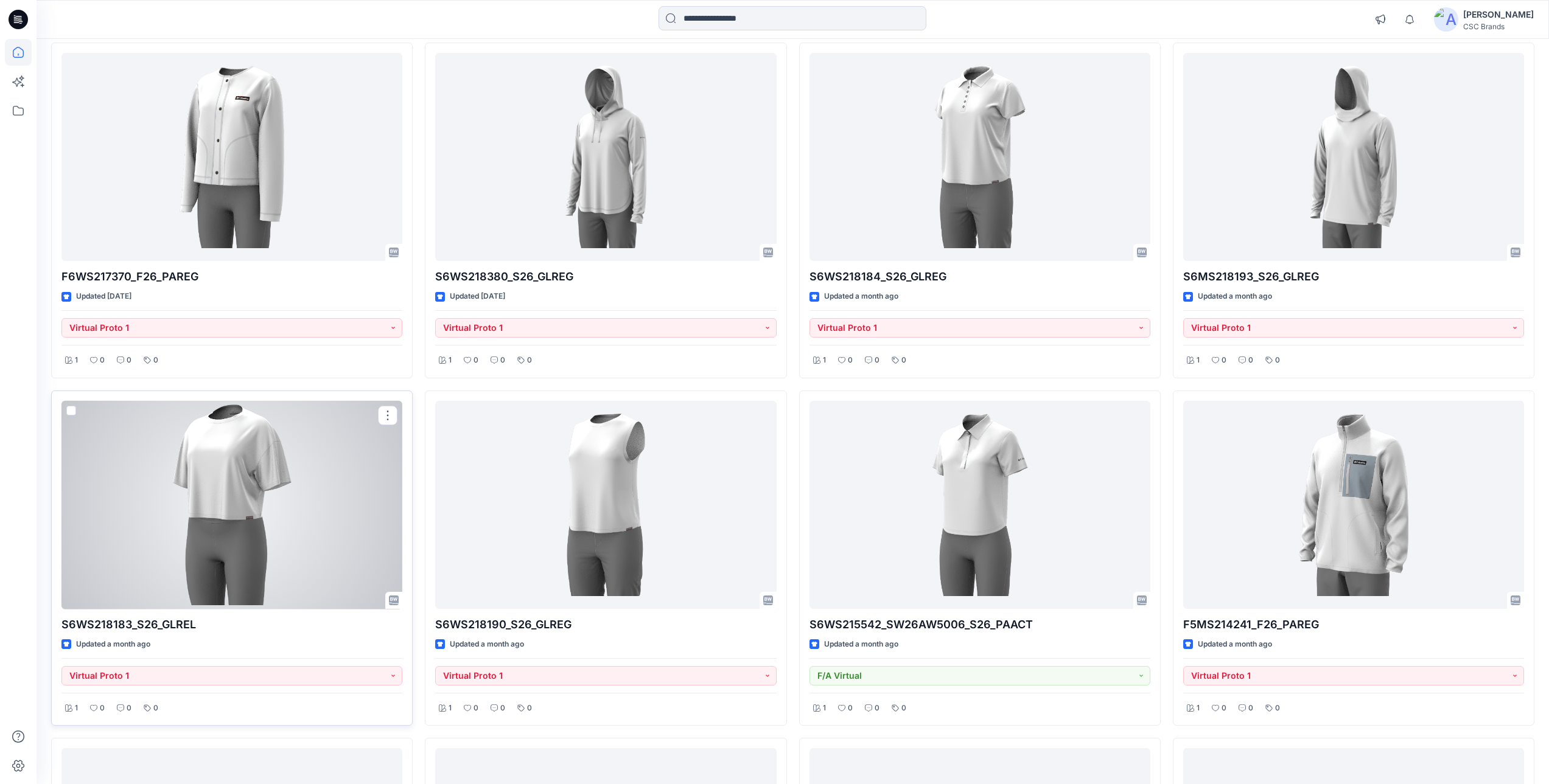
click at [318, 525] on div at bounding box center [232, 505] width 341 height 209
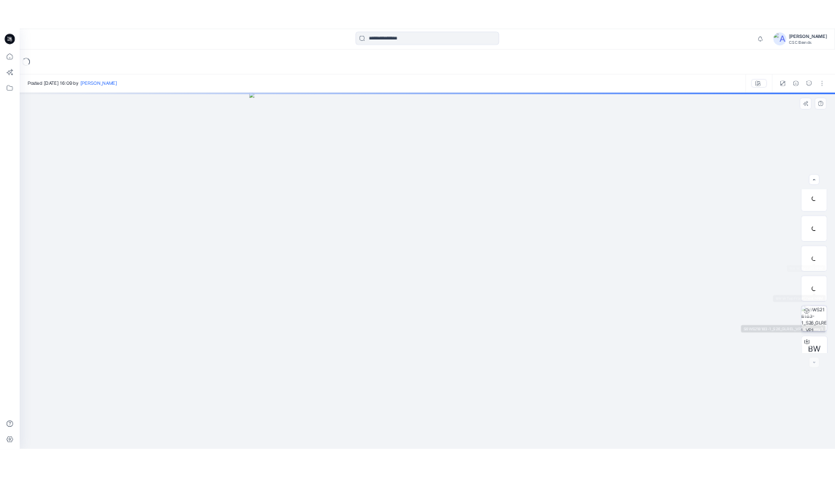
scroll to position [231, 0]
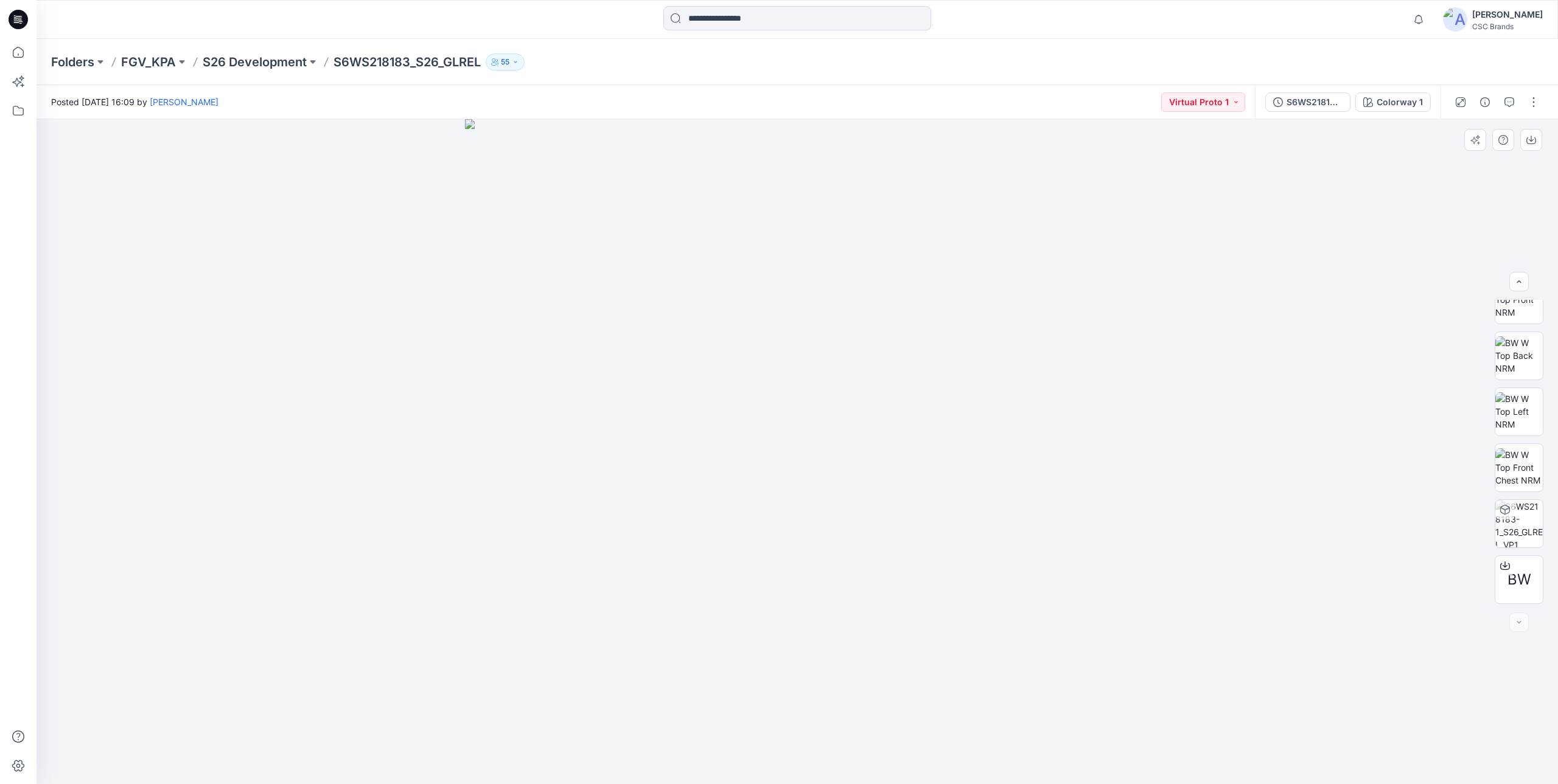
click at [1289, 217] on div at bounding box center [797, 451] width 1521 height 665
drag, startPoint x: 1059, startPoint y: 574, endPoint x: 1142, endPoint y: 572, distance: 83.0
click at [1142, 572] on div at bounding box center [797, 451] width 1521 height 665
